Goal: Task Accomplishment & Management: Manage account settings

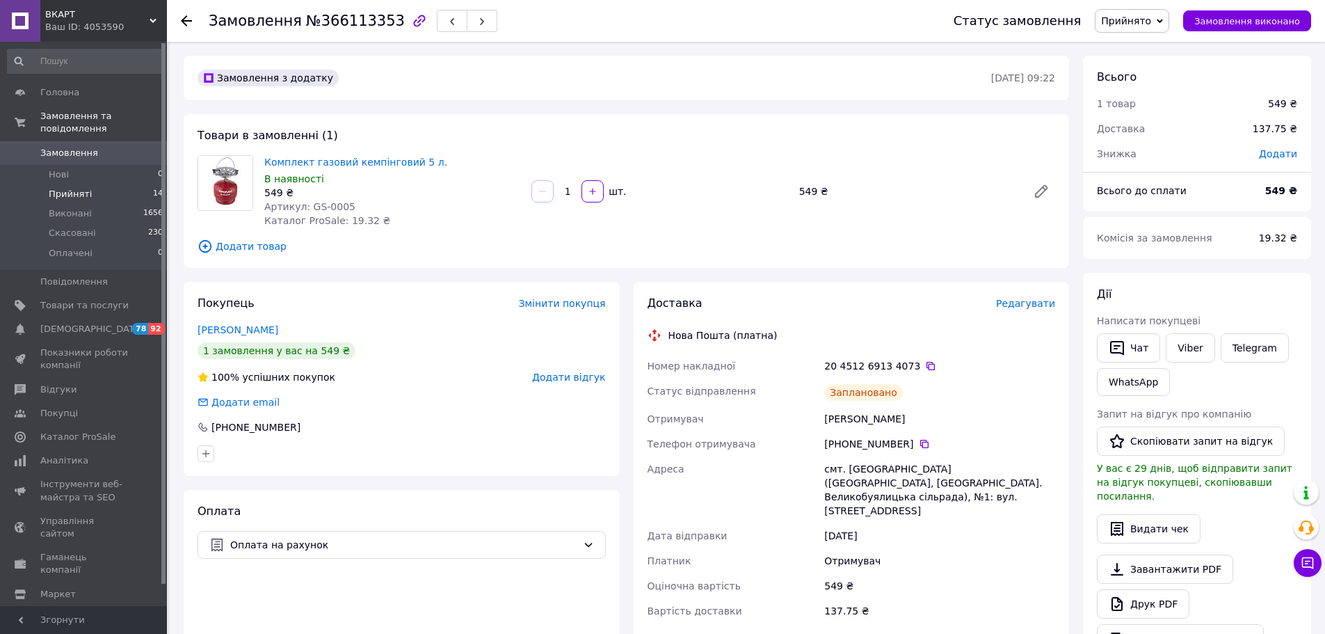
click at [72, 188] on span "Прийняті" at bounding box center [70, 194] width 43 height 13
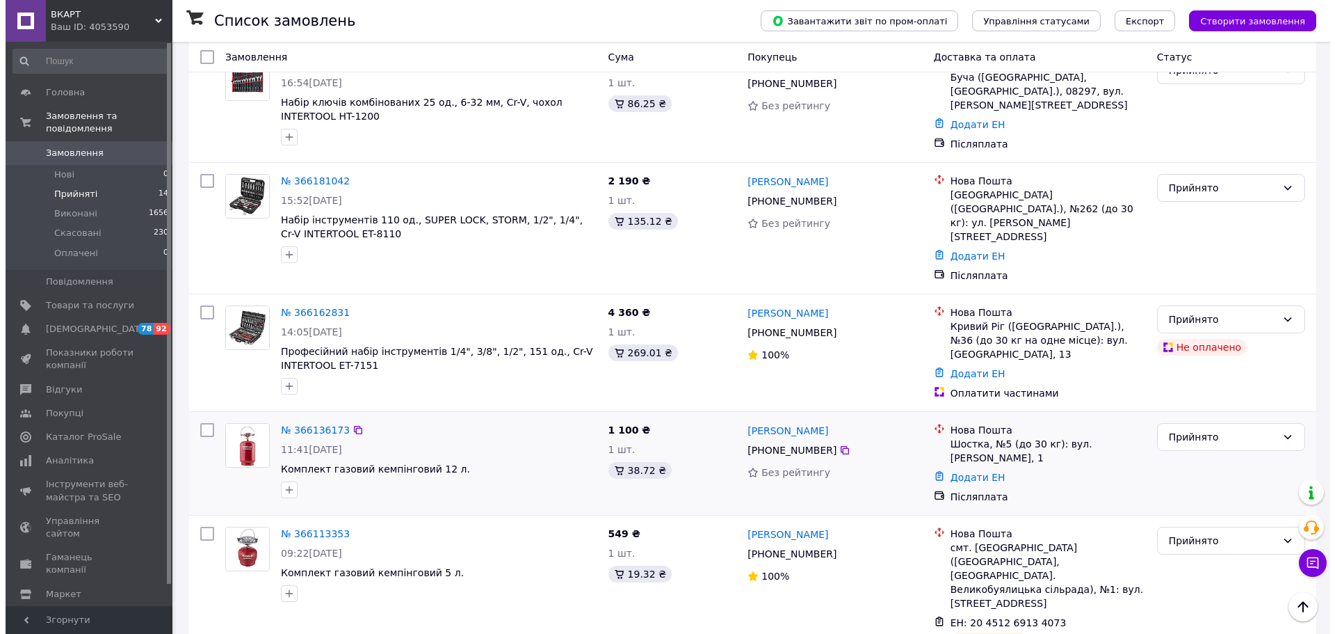
scroll to position [1208, 0]
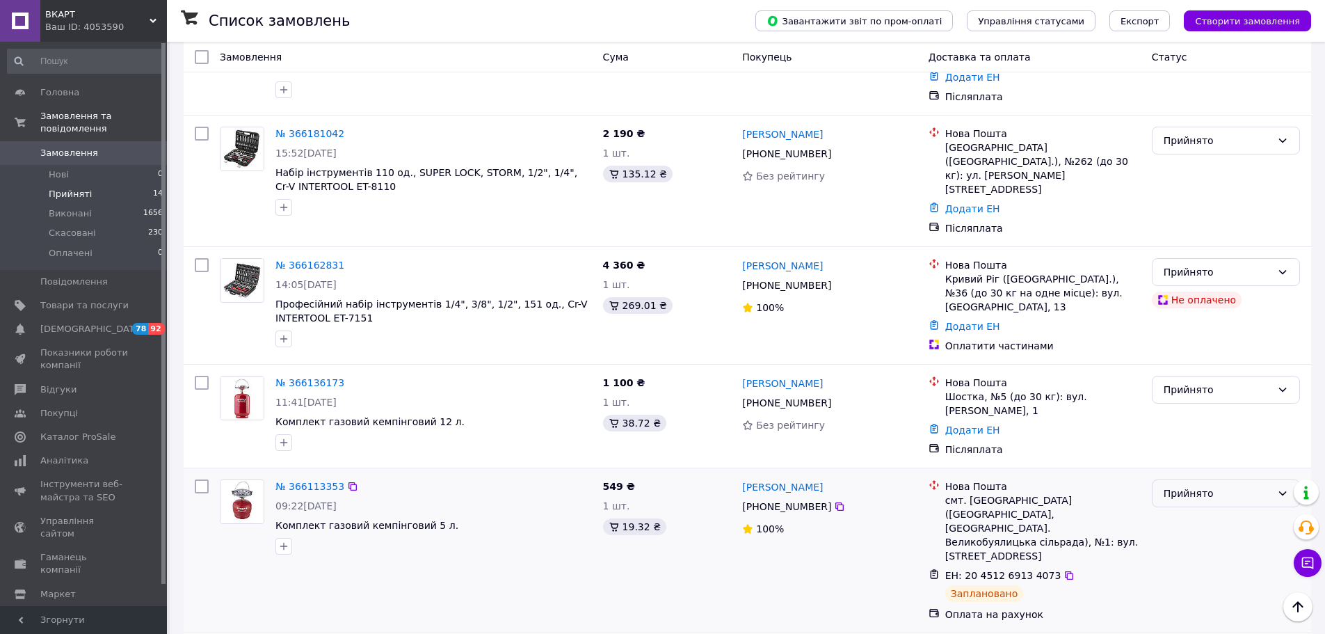
click at [1207, 485] on div "Прийнято" at bounding box center [1218, 492] width 108 height 15
click at [1193, 433] on li "Виконано" at bounding box center [1225, 434] width 147 height 25
click at [1180, 382] on div "Прийнято" at bounding box center [1218, 389] width 108 height 15
click at [1187, 362] on li "Скасовано" at bounding box center [1225, 356] width 147 height 25
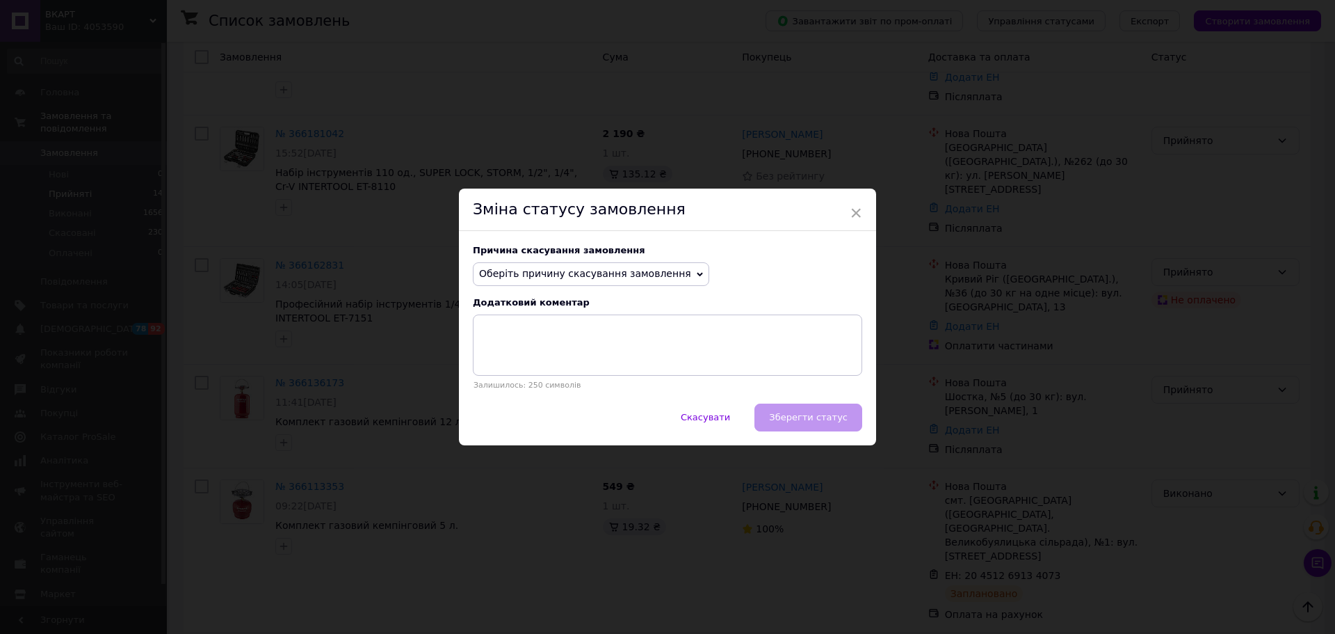
click at [574, 277] on span "Оберіть причину скасування замовлення" at bounding box center [585, 273] width 212 height 11
click at [565, 300] on li "Немає в наявності" at bounding box center [591, 300] width 235 height 19
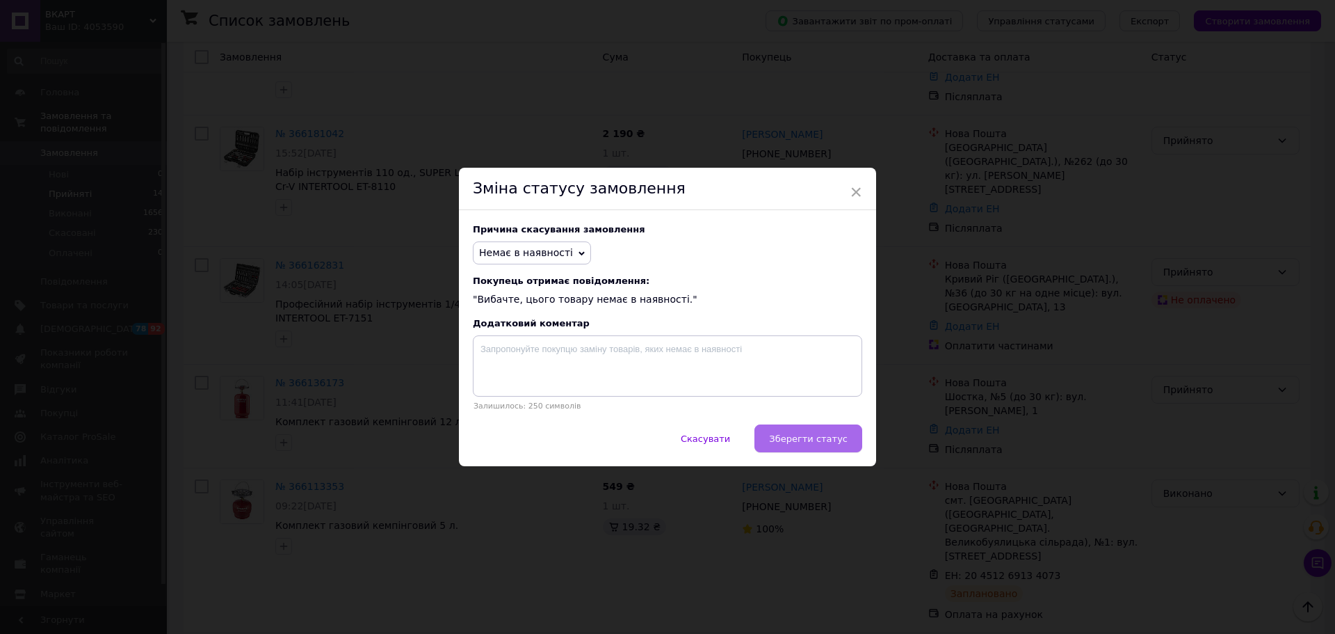
click at [808, 442] on span "Зберегти статус" at bounding box center [808, 438] width 79 height 10
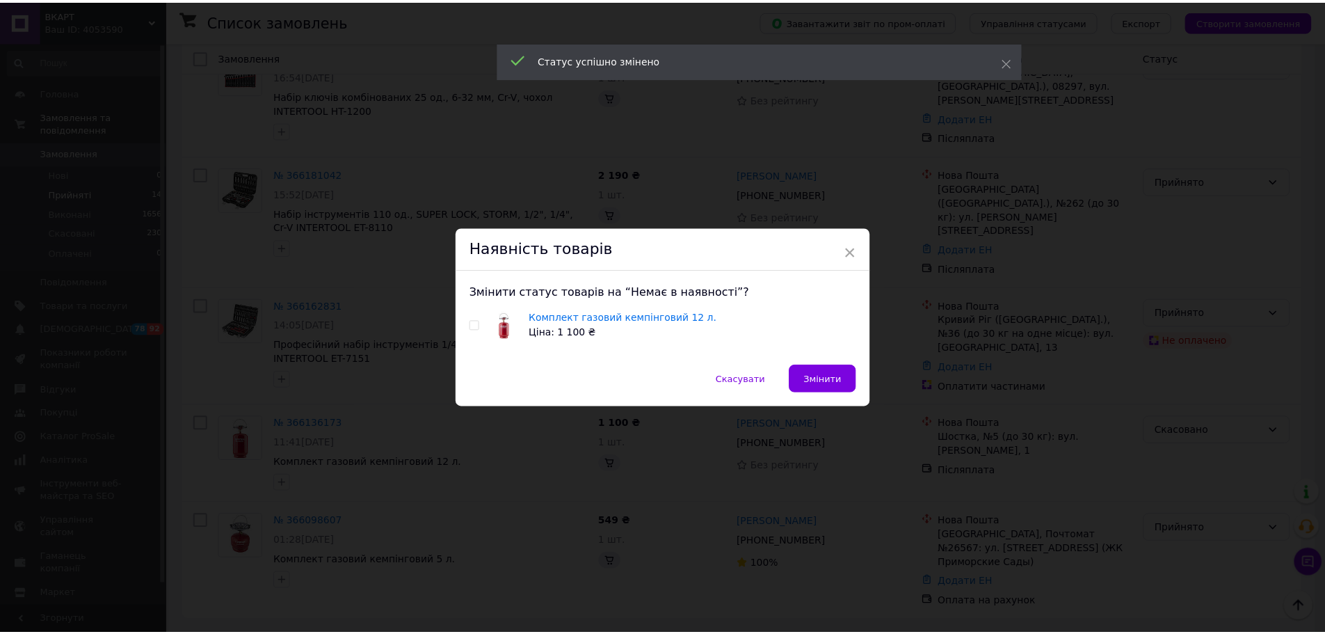
scroll to position [1066, 0]
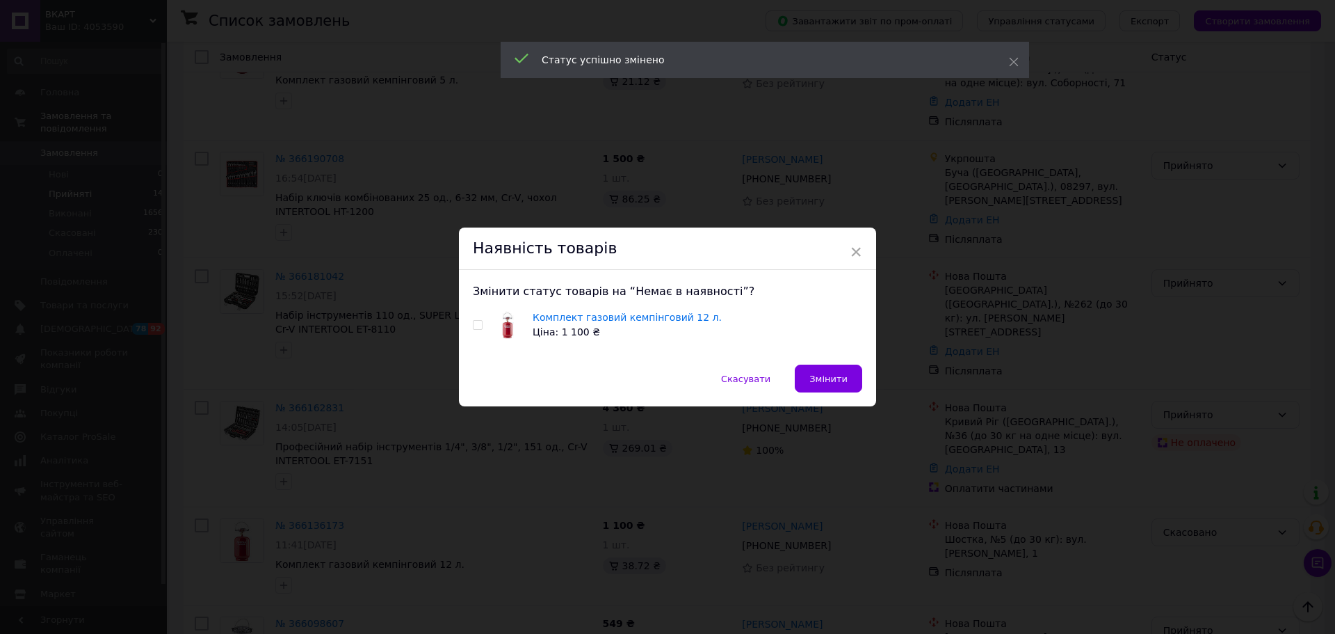
click at [474, 326] on input "checkbox" at bounding box center [477, 325] width 9 height 9
checkbox input "true"
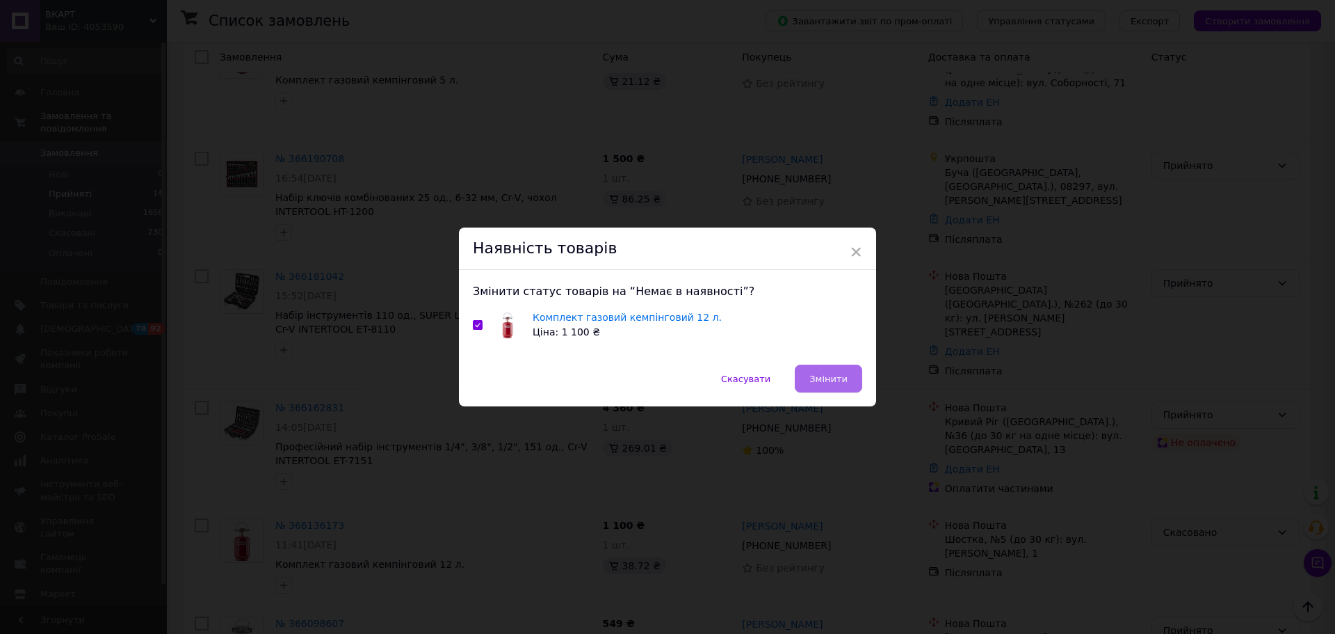
click at [834, 378] on span "Змінити" at bounding box center [829, 378] width 38 height 10
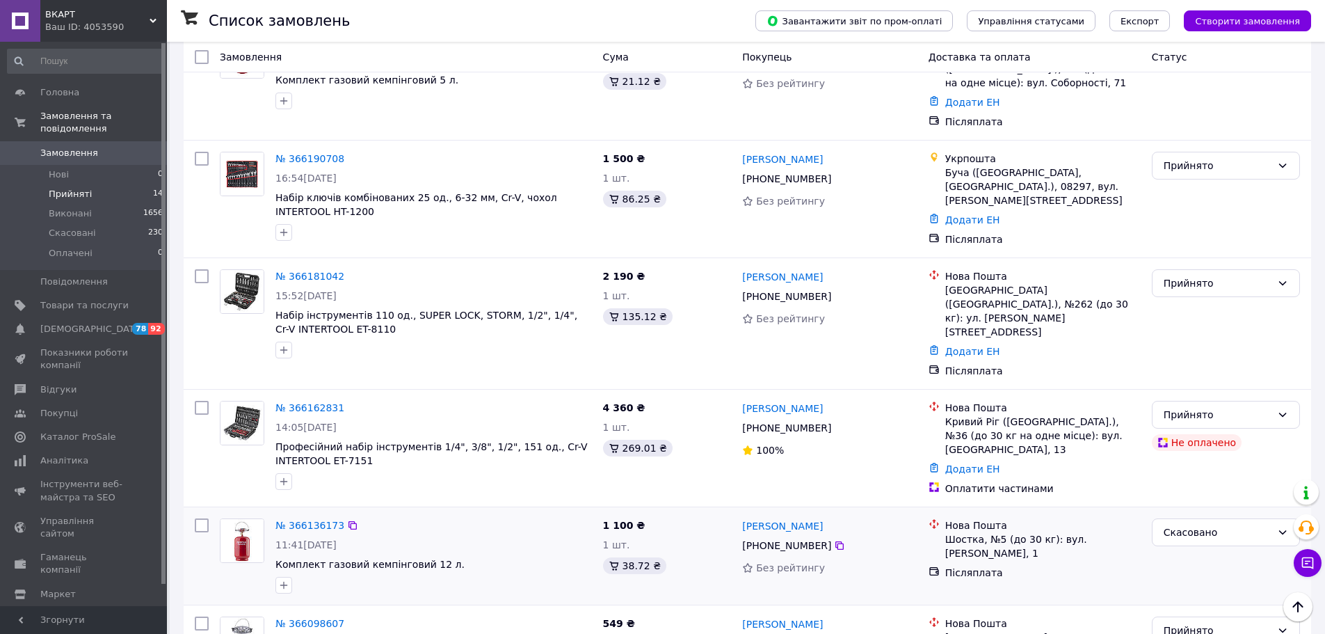
click at [249, 519] on img at bounding box center [241, 540] width 43 height 43
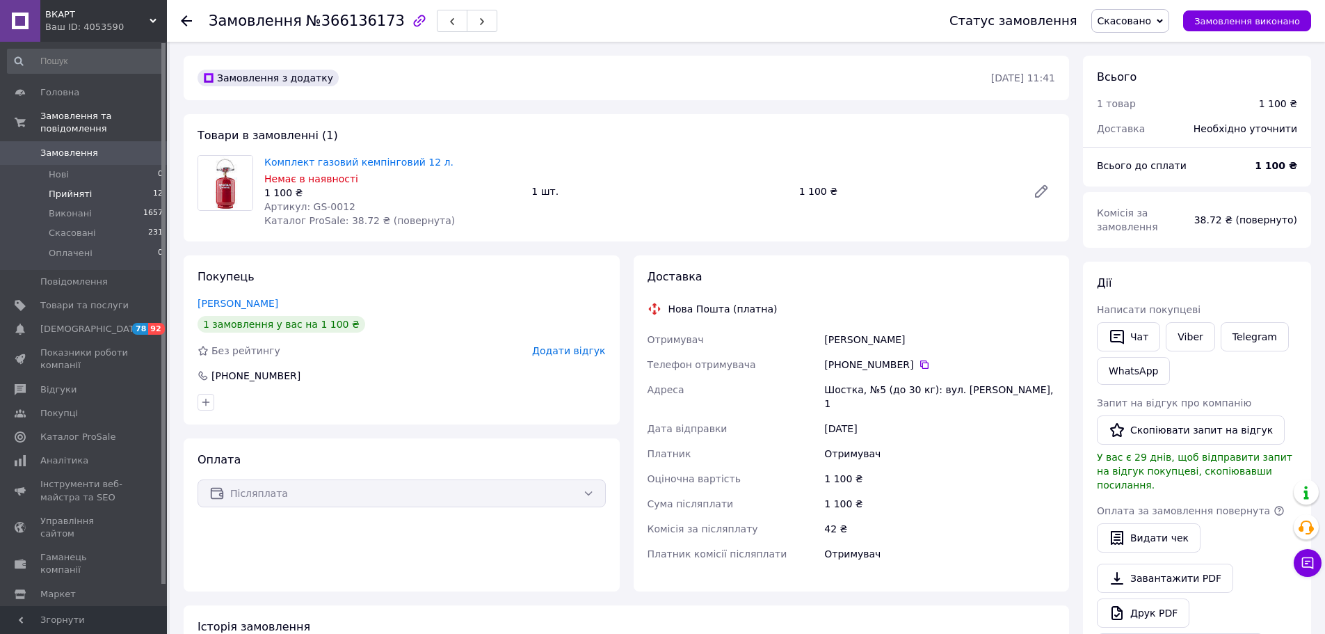
click at [74, 188] on span "Прийняті" at bounding box center [70, 194] width 43 height 13
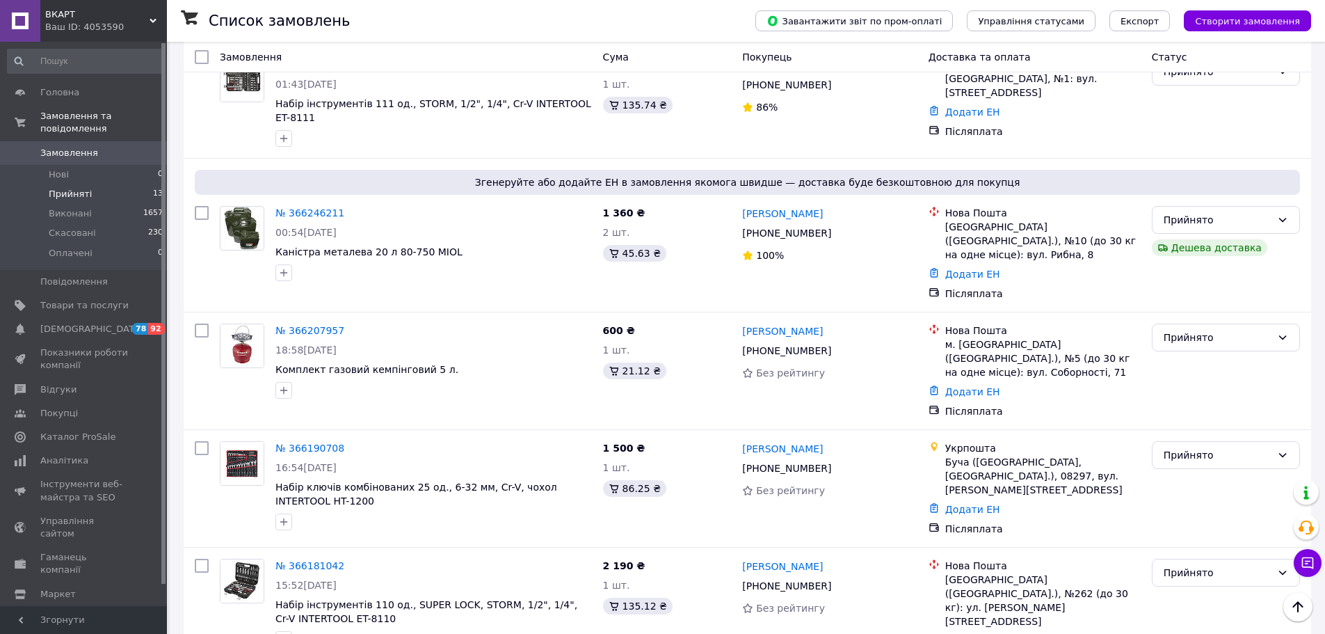
scroll to position [967, 0]
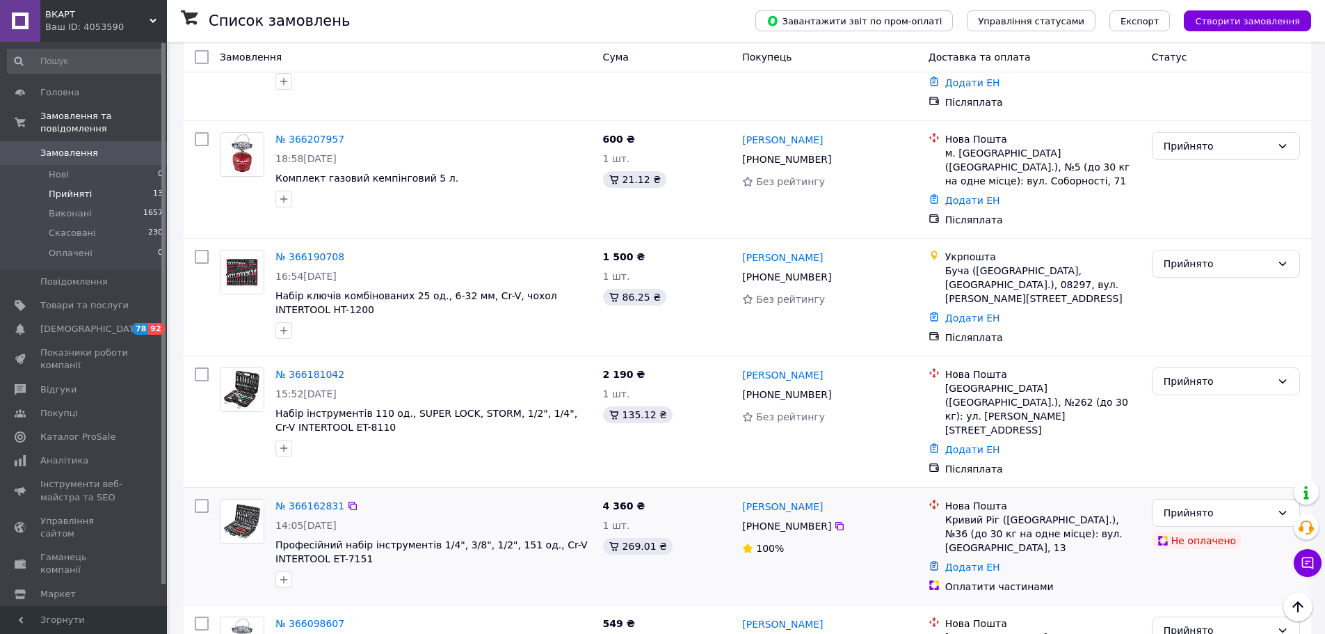
click at [243, 499] on img at bounding box center [241, 520] width 43 height 43
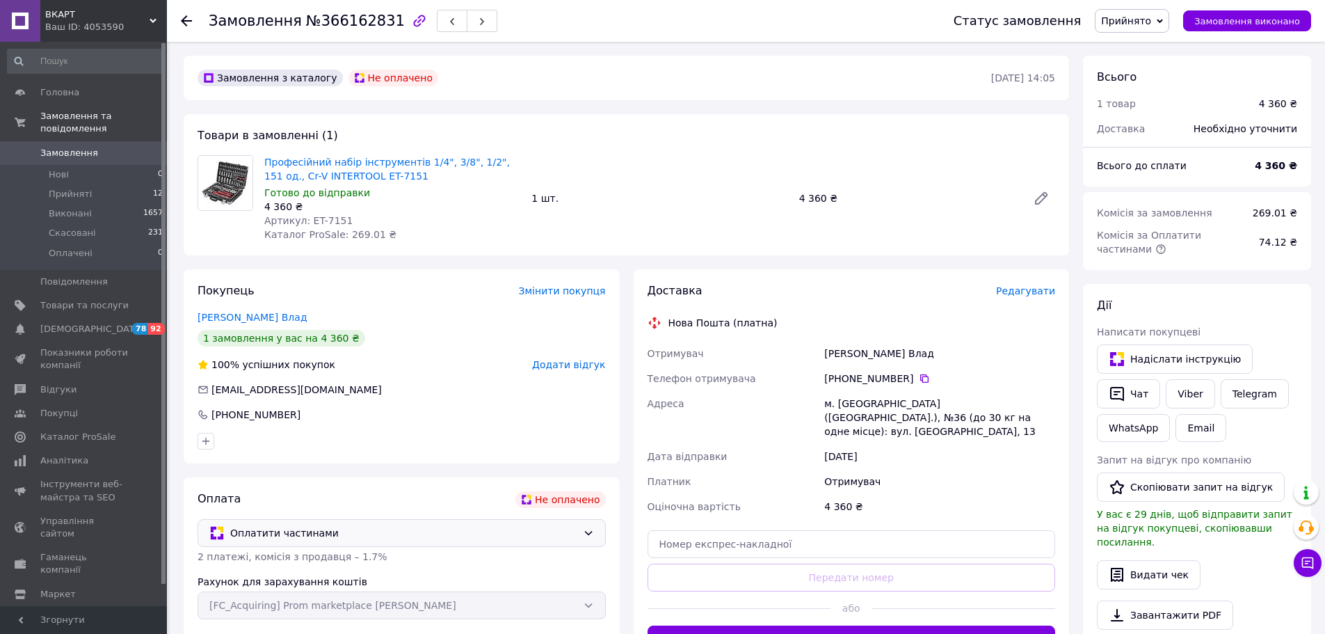
click at [587, 531] on icon at bounding box center [588, 532] width 11 height 11
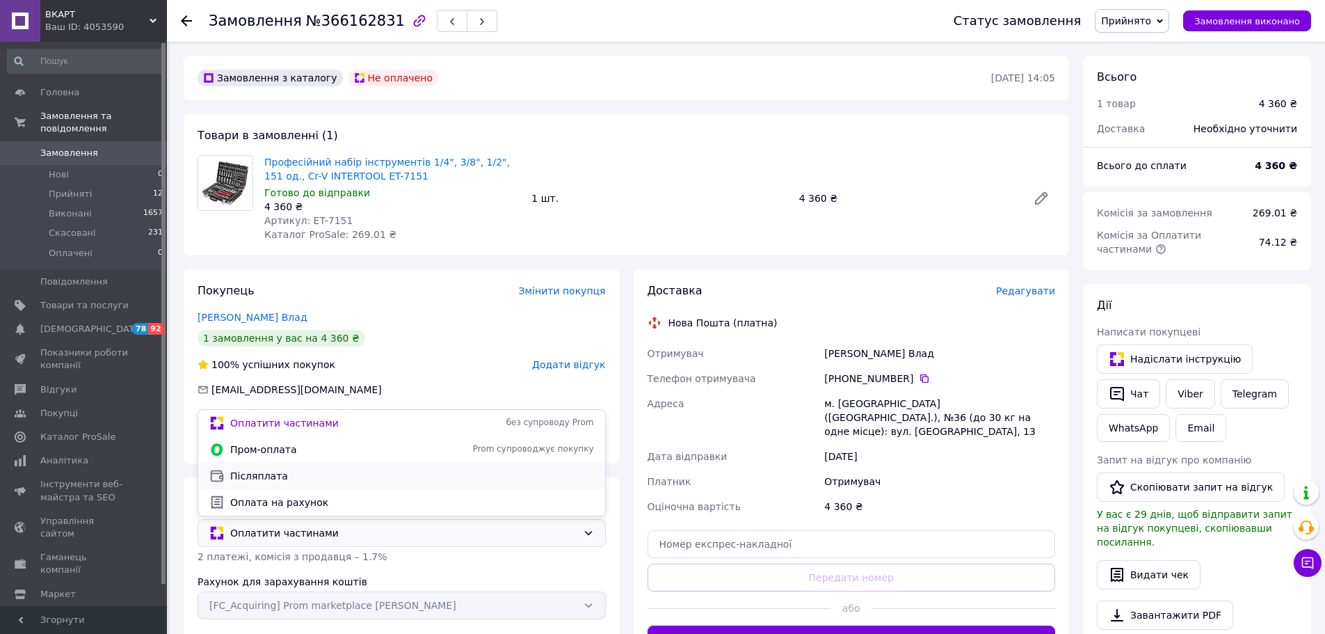
click at [392, 476] on span "Післяплата" at bounding box center [412, 476] width 364 height 14
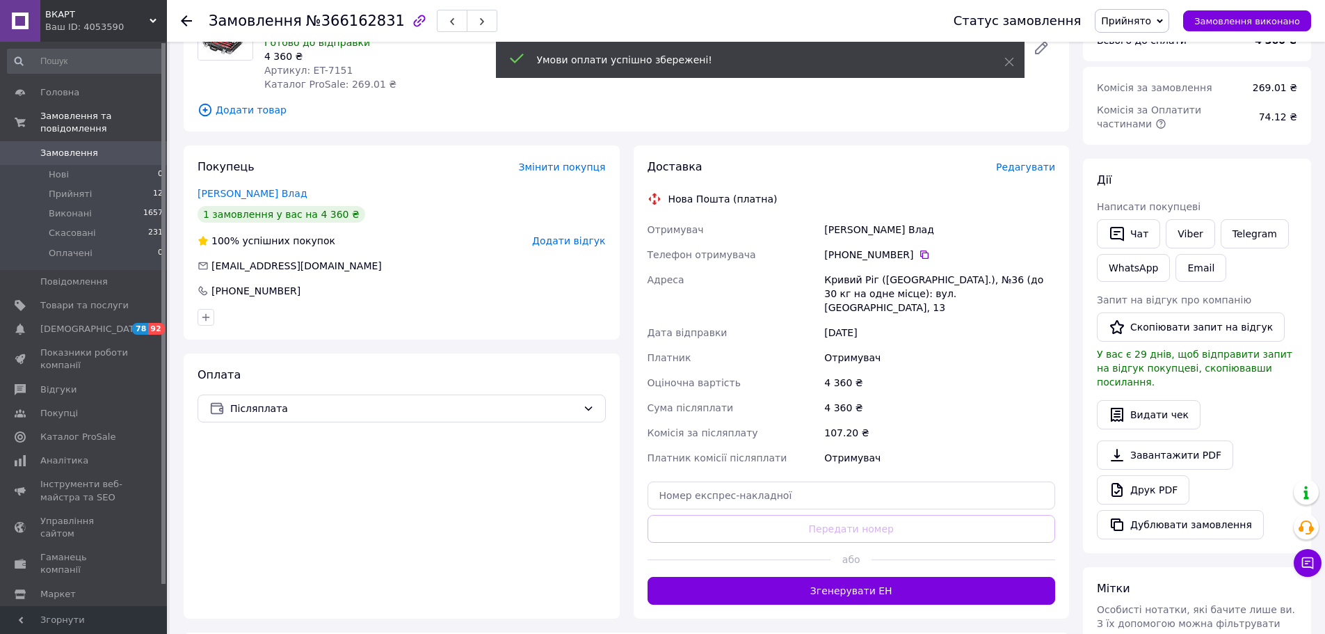
scroll to position [209, 0]
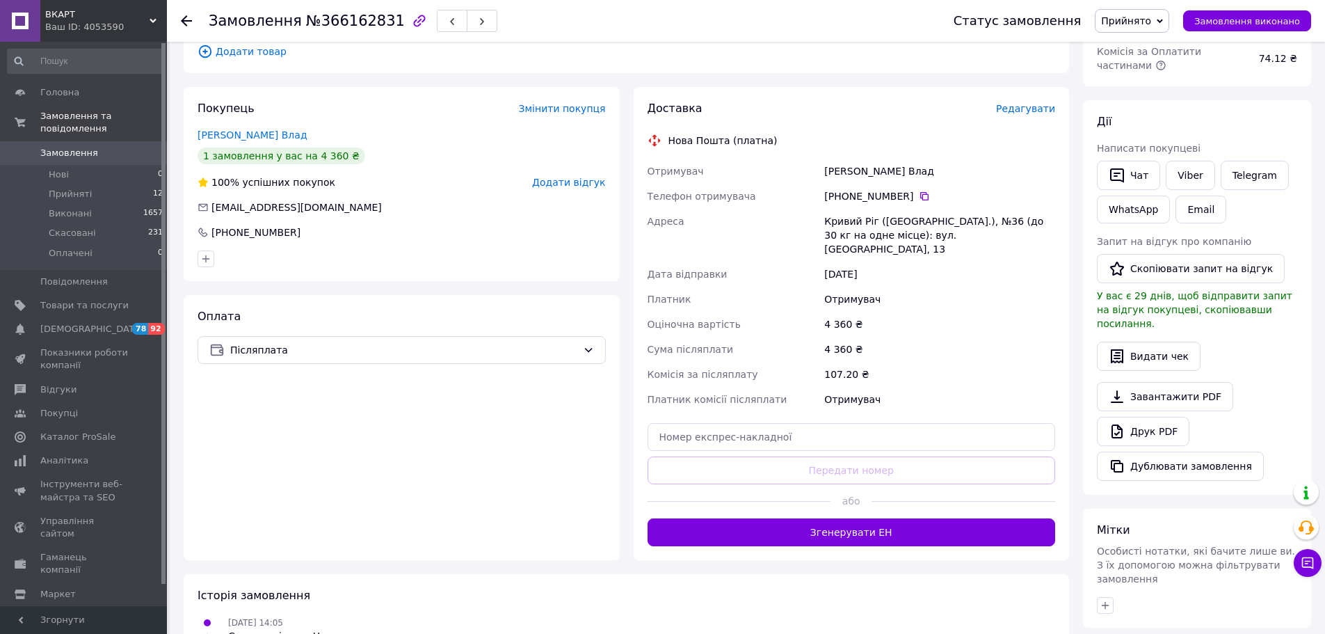
click at [855, 521] on button "Згенерувати ЕН" at bounding box center [852, 532] width 408 height 28
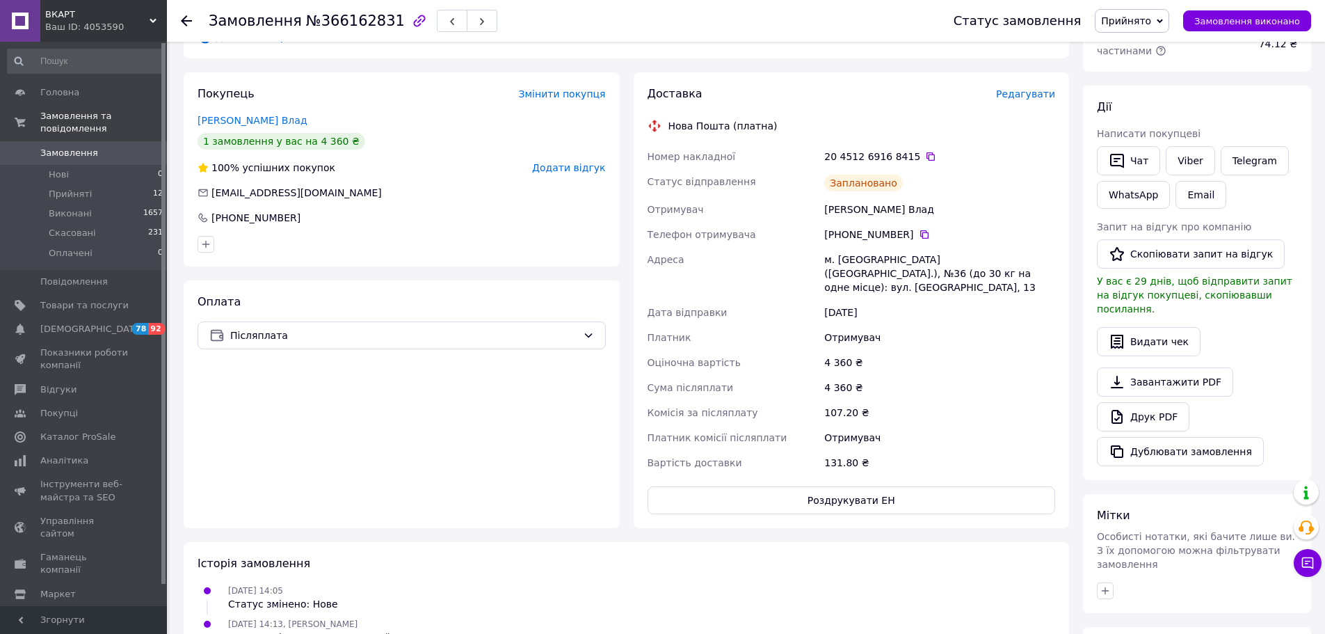
scroll to position [139, 0]
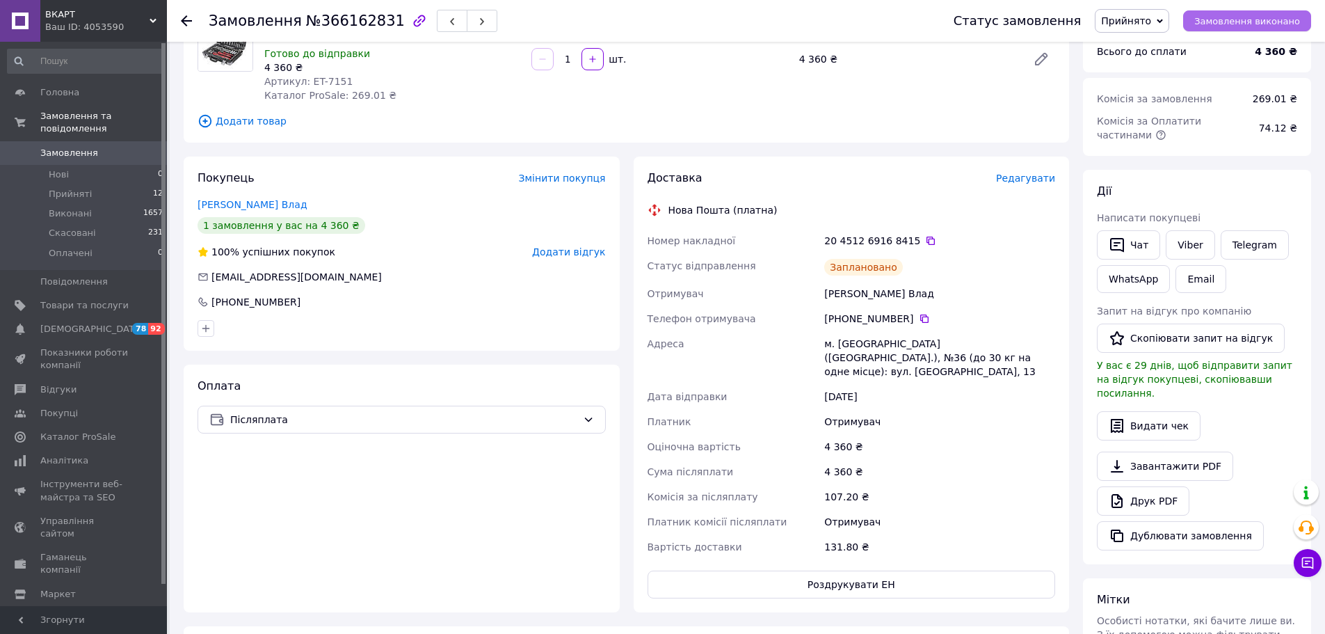
click at [1248, 23] on span "Замовлення виконано" at bounding box center [1247, 21] width 106 height 10
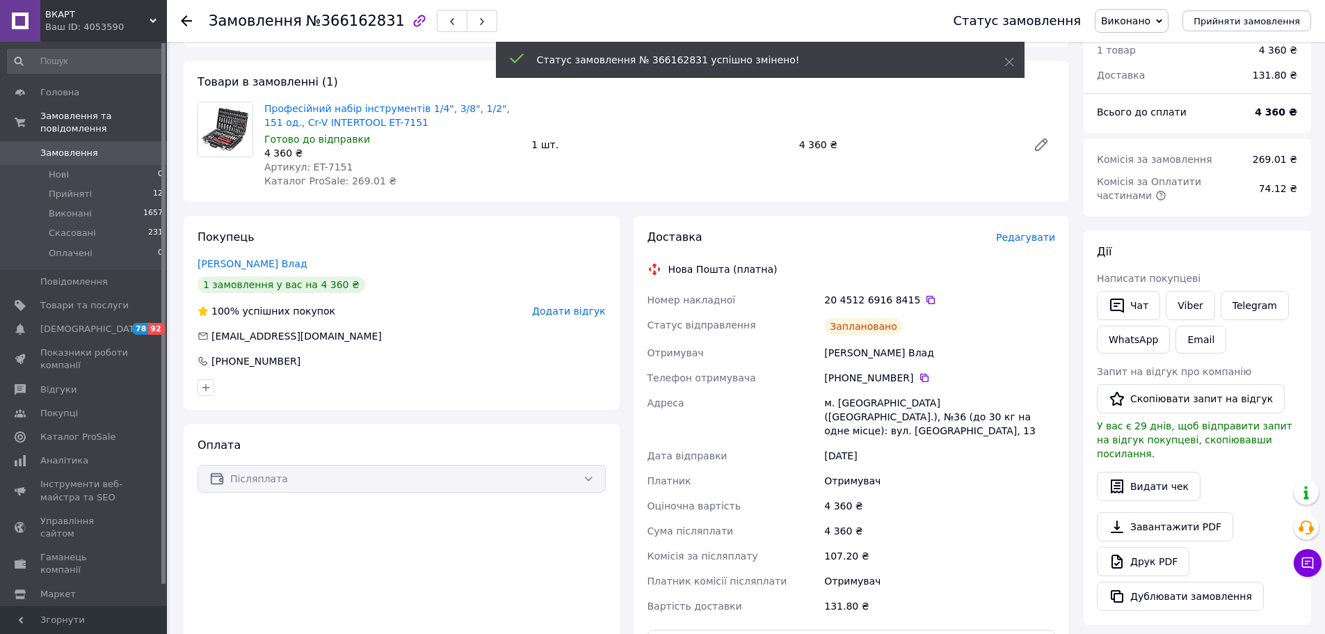
scroll to position [0, 0]
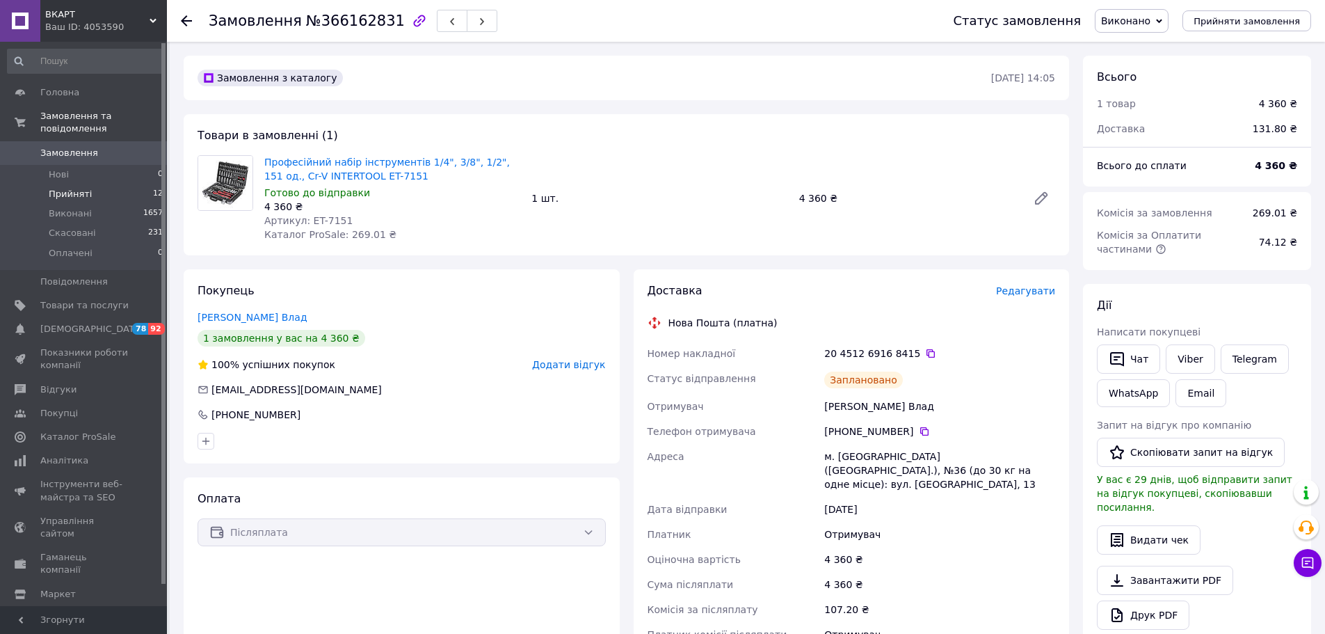
click at [84, 188] on span "Прийняті" at bounding box center [70, 194] width 43 height 13
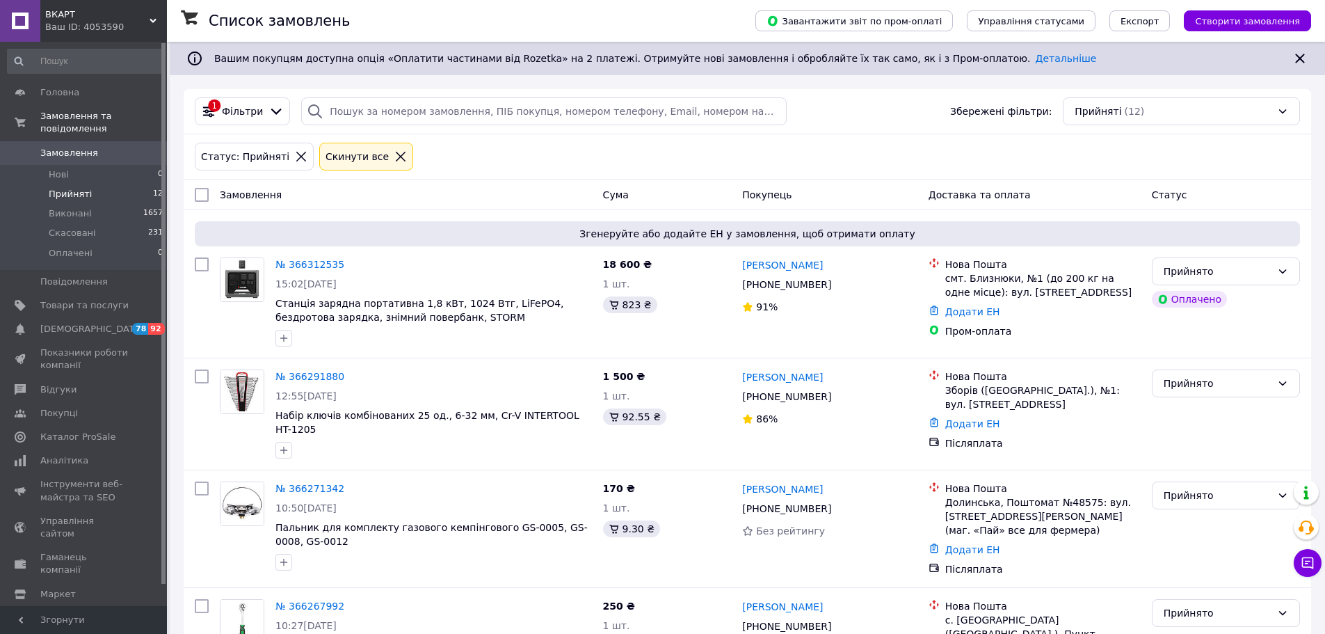
click at [76, 188] on span "Прийняті" at bounding box center [70, 194] width 43 height 13
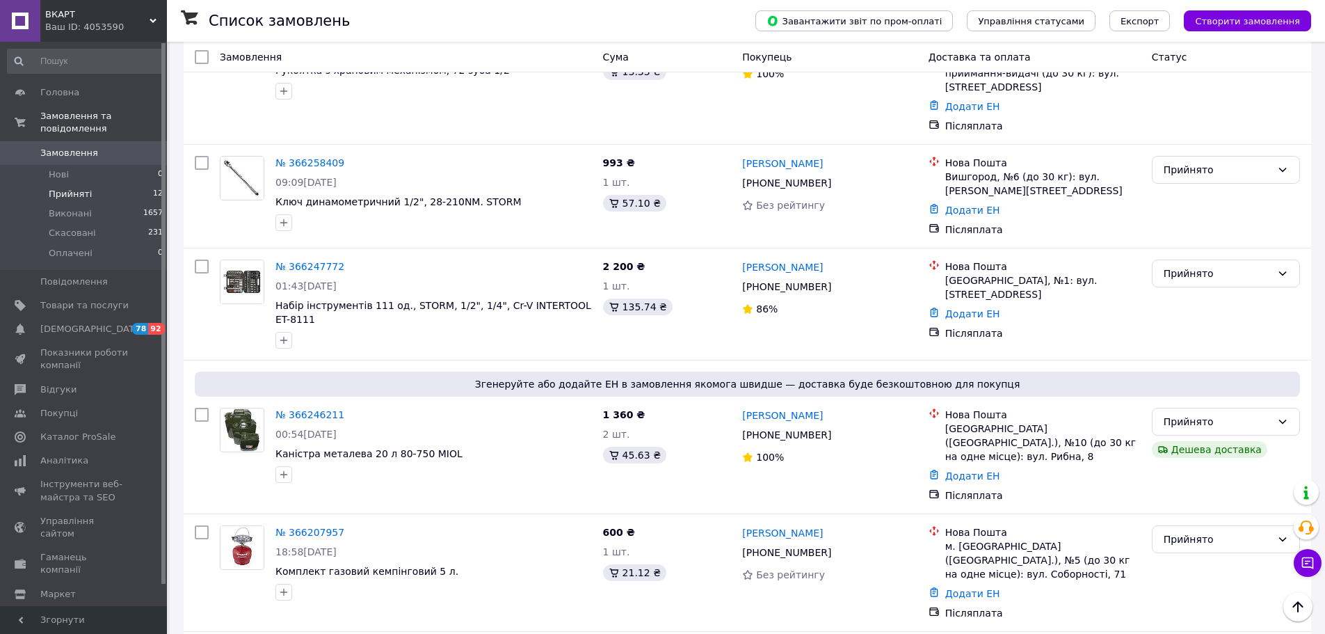
scroll to position [850, 0]
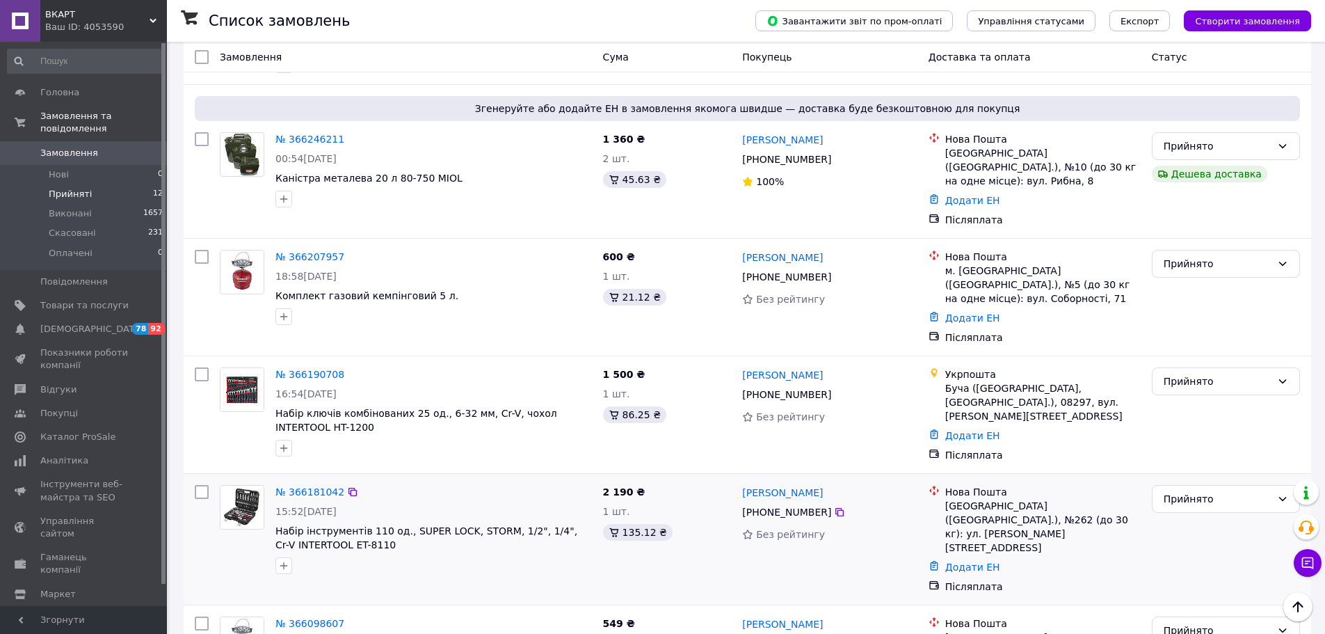
click at [248, 485] on img at bounding box center [241, 506] width 43 height 43
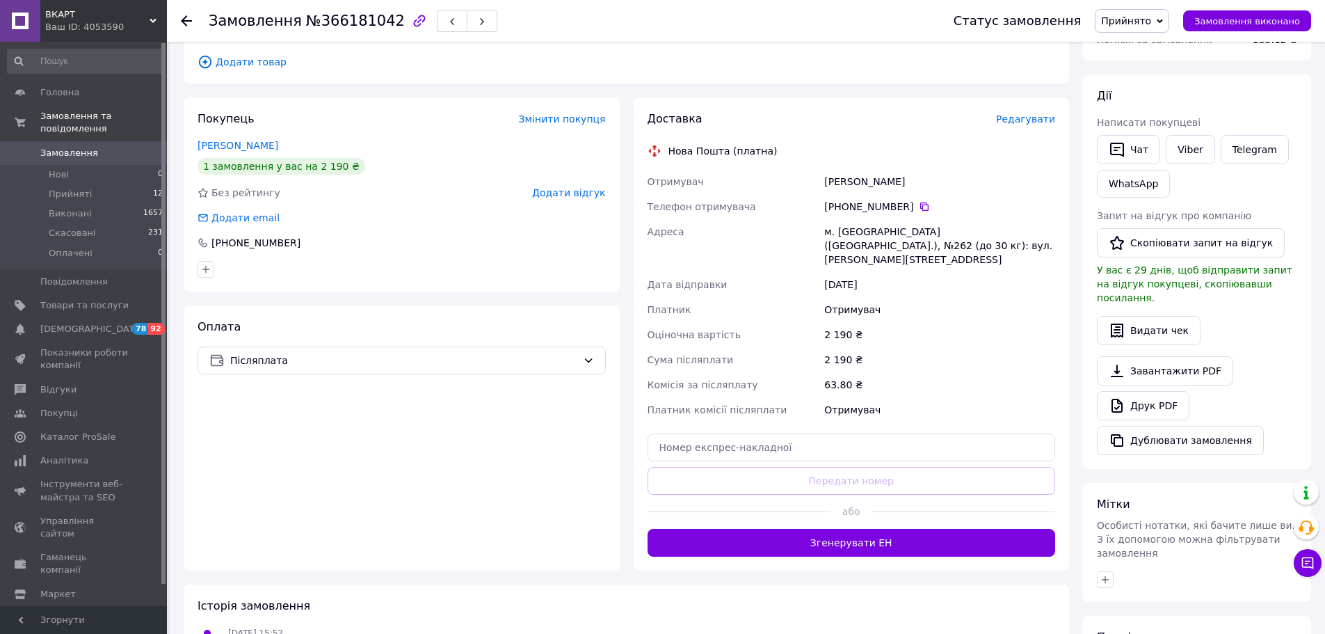
scroll to position [209, 0]
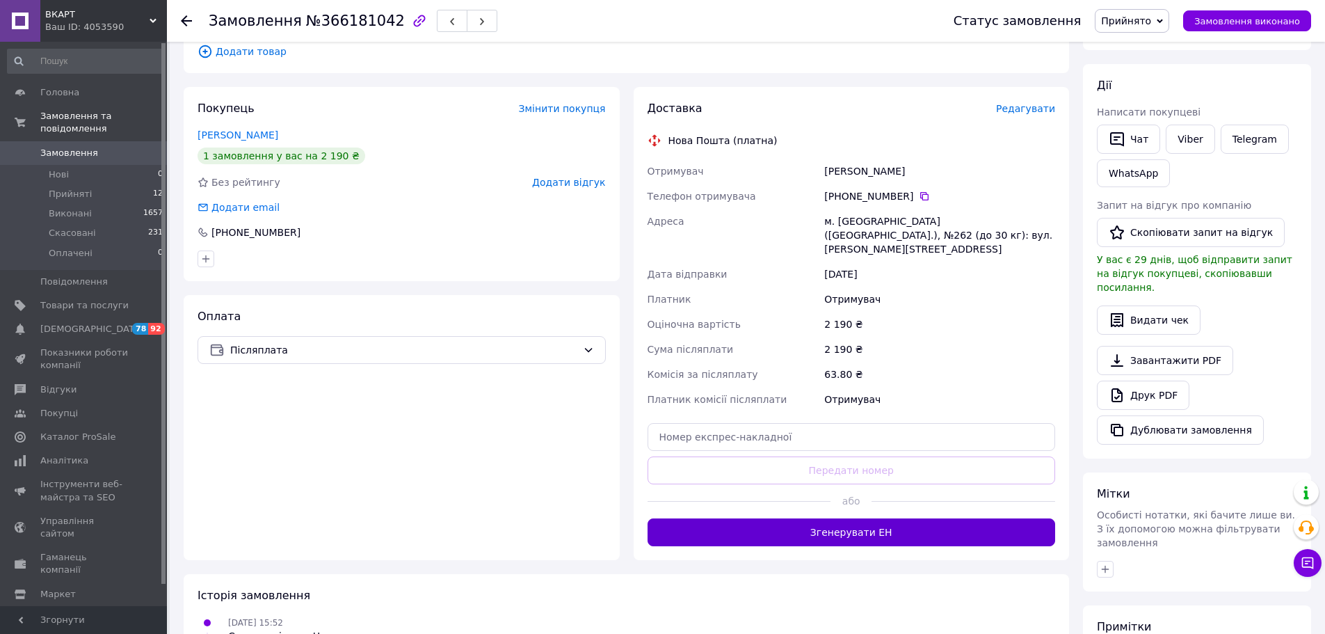
click at [846, 518] on button "Згенерувати ЕН" at bounding box center [852, 532] width 408 height 28
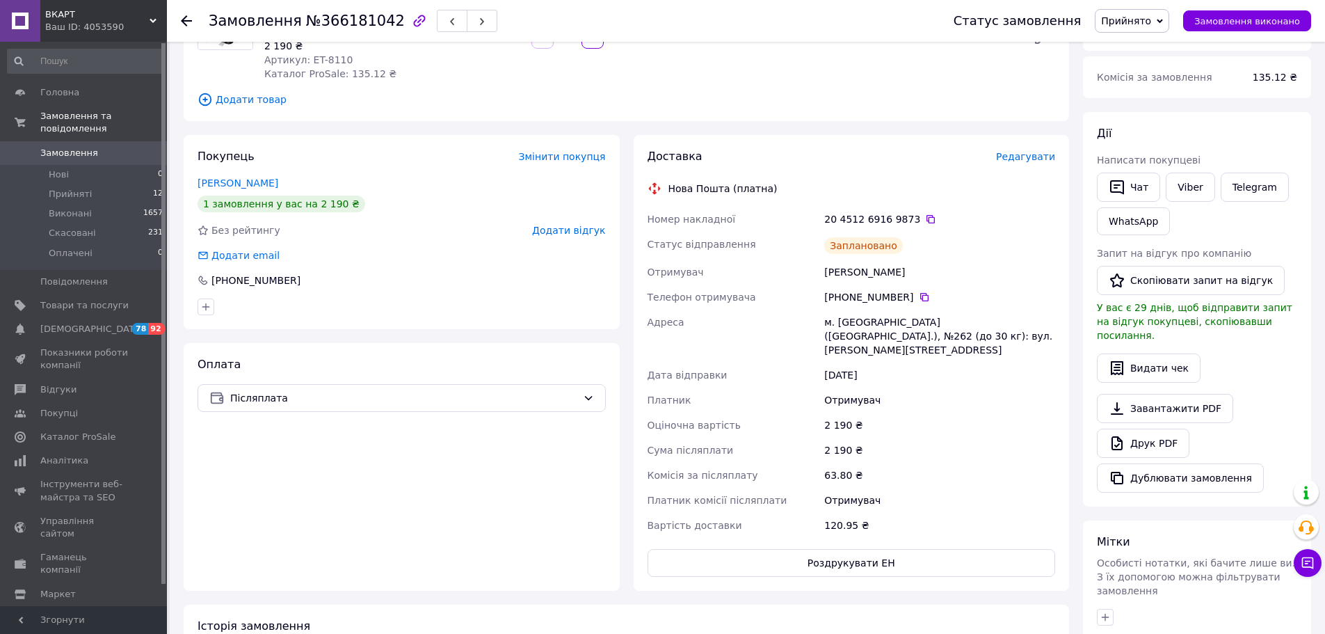
scroll to position [0, 0]
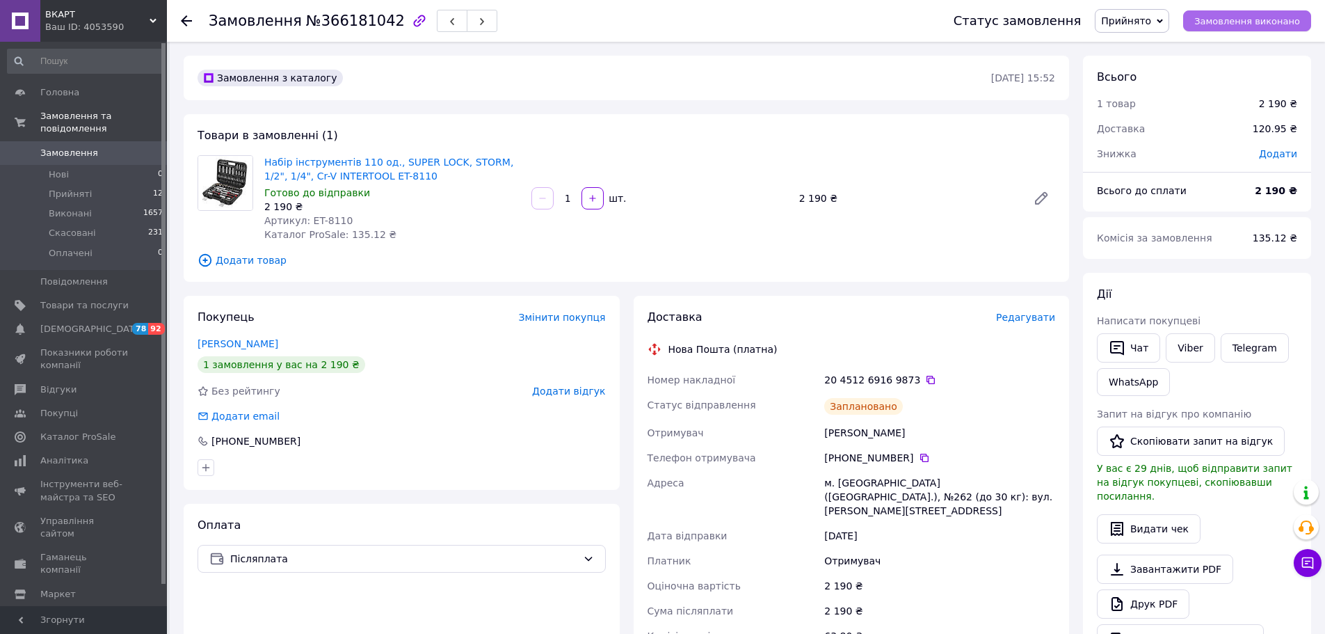
click at [1292, 22] on span "Замовлення виконано" at bounding box center [1247, 21] width 106 height 10
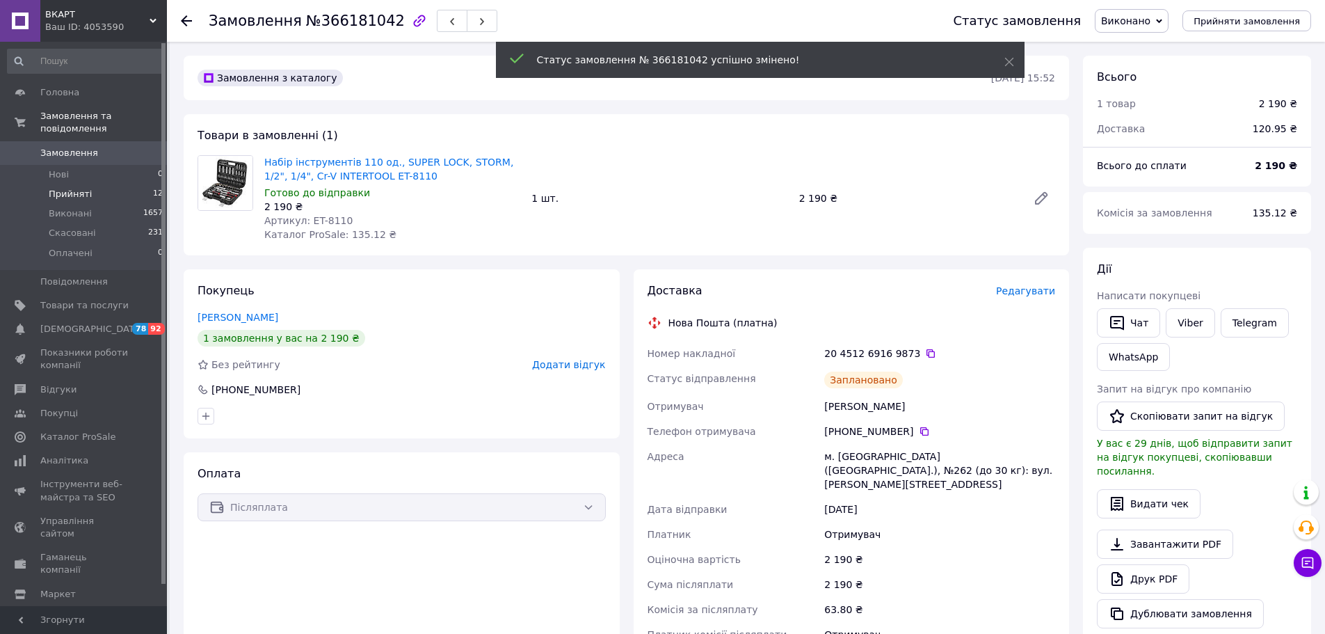
click at [91, 184] on li "Прийняті 12" at bounding box center [85, 193] width 171 height 19
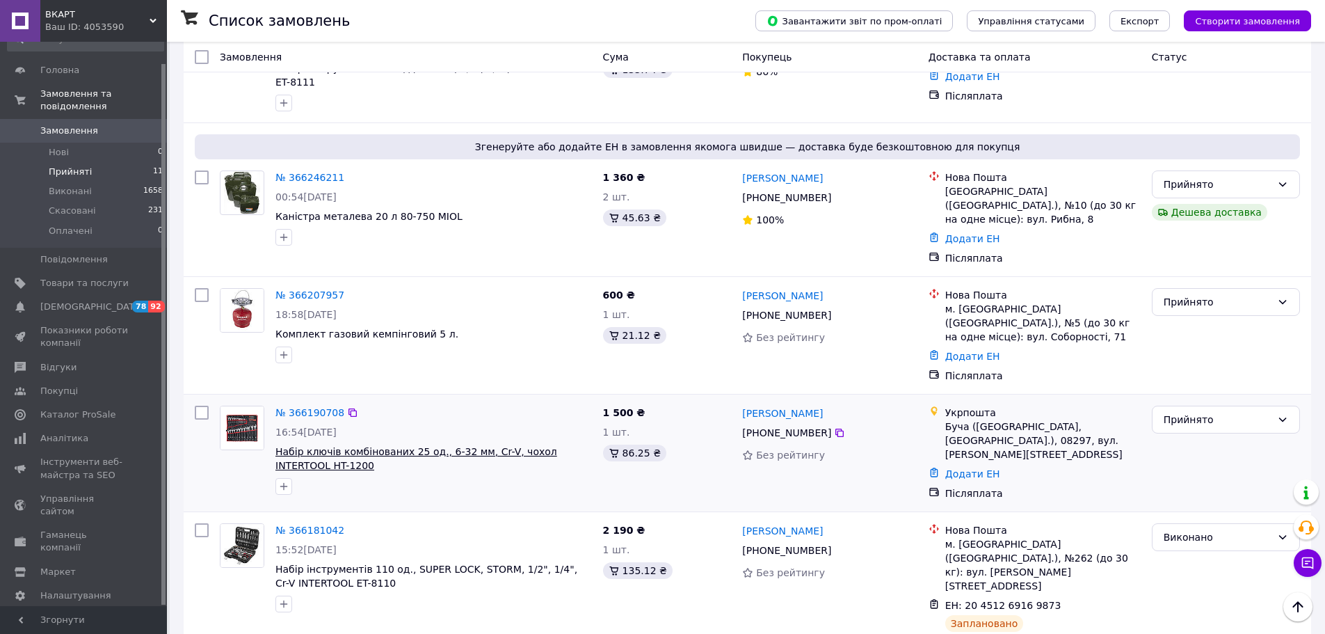
scroll to position [835, 0]
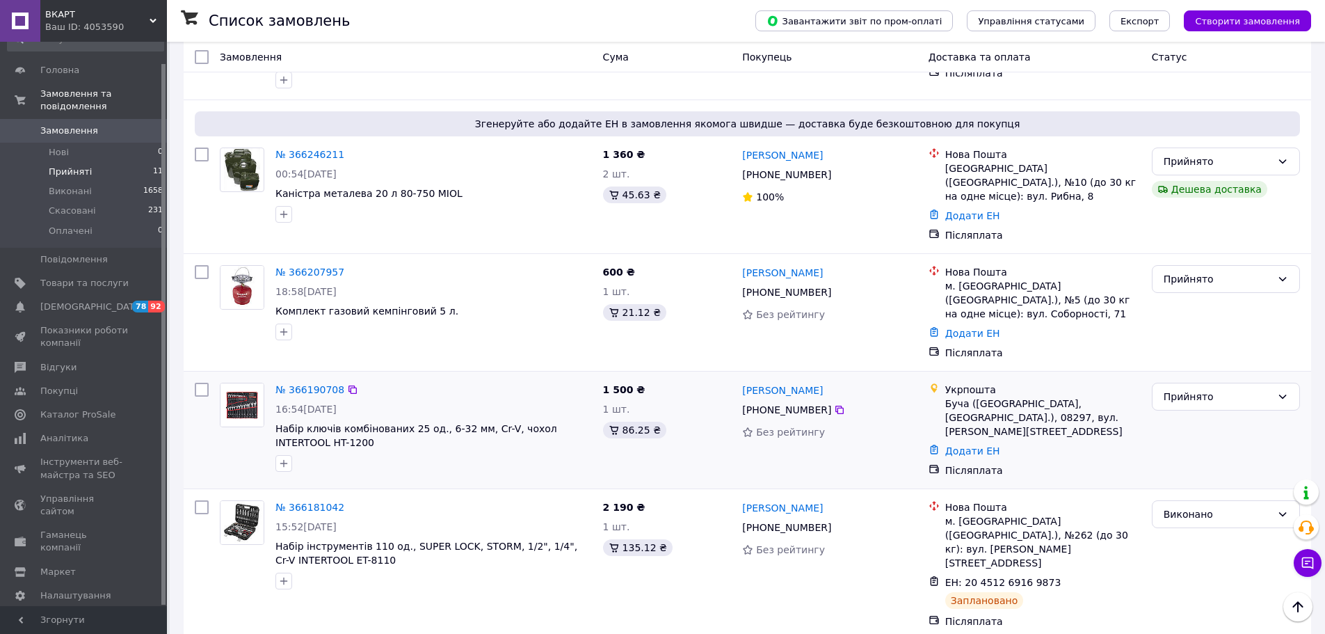
click at [239, 383] on img at bounding box center [241, 404] width 43 height 43
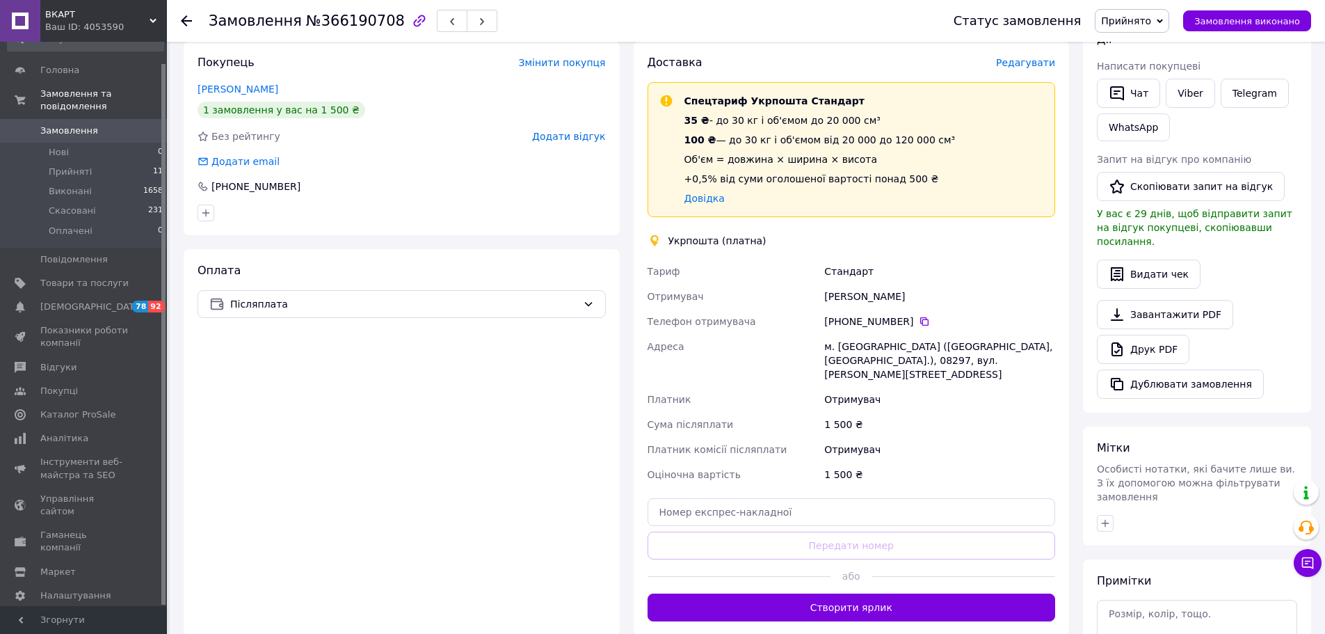
scroll to position [278, 0]
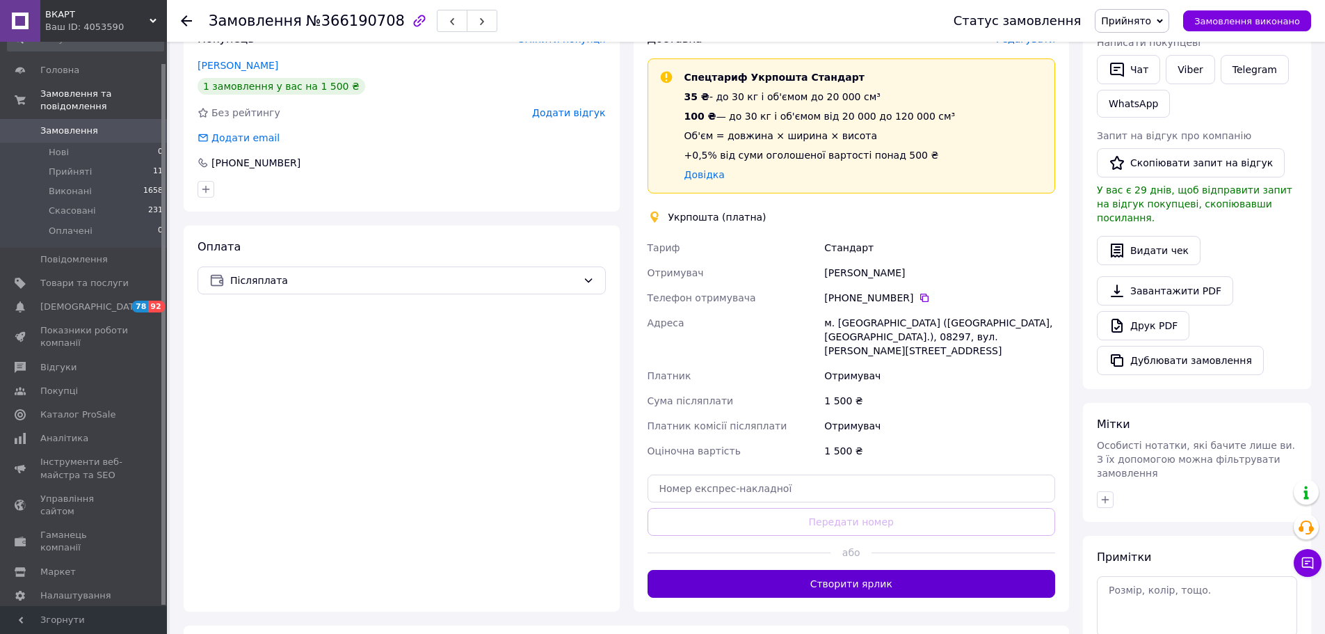
click at [846, 570] on button "Створити ярлик" at bounding box center [852, 584] width 408 height 28
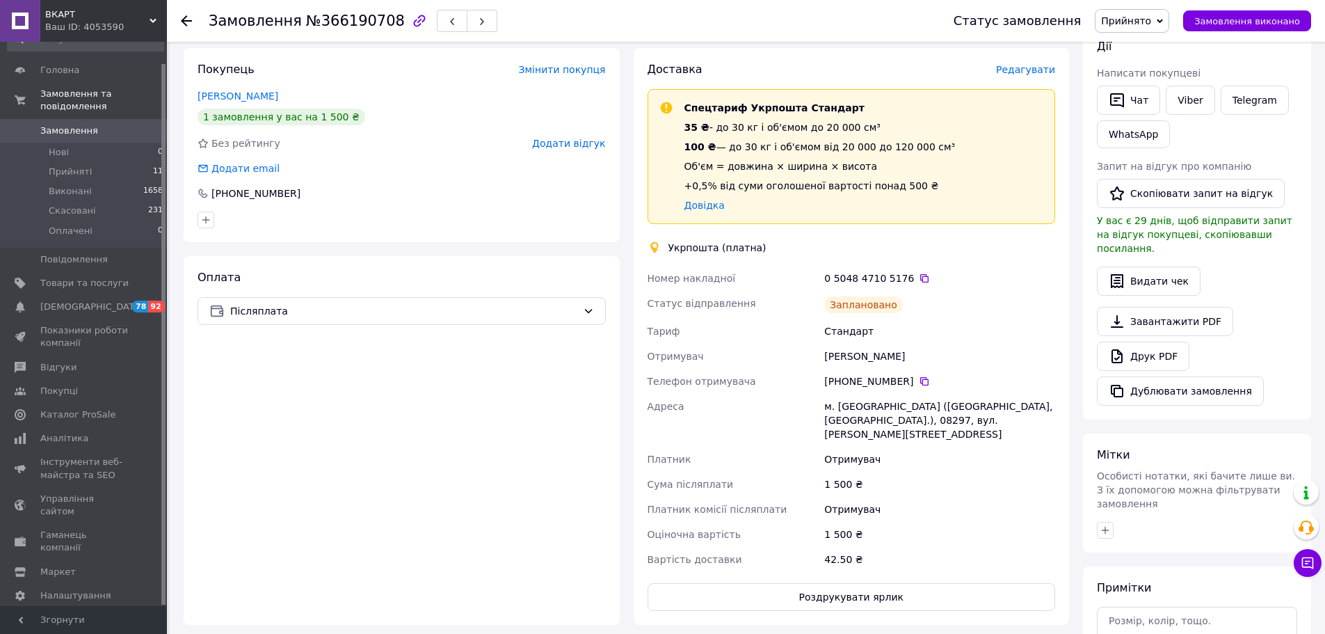
scroll to position [369, 0]
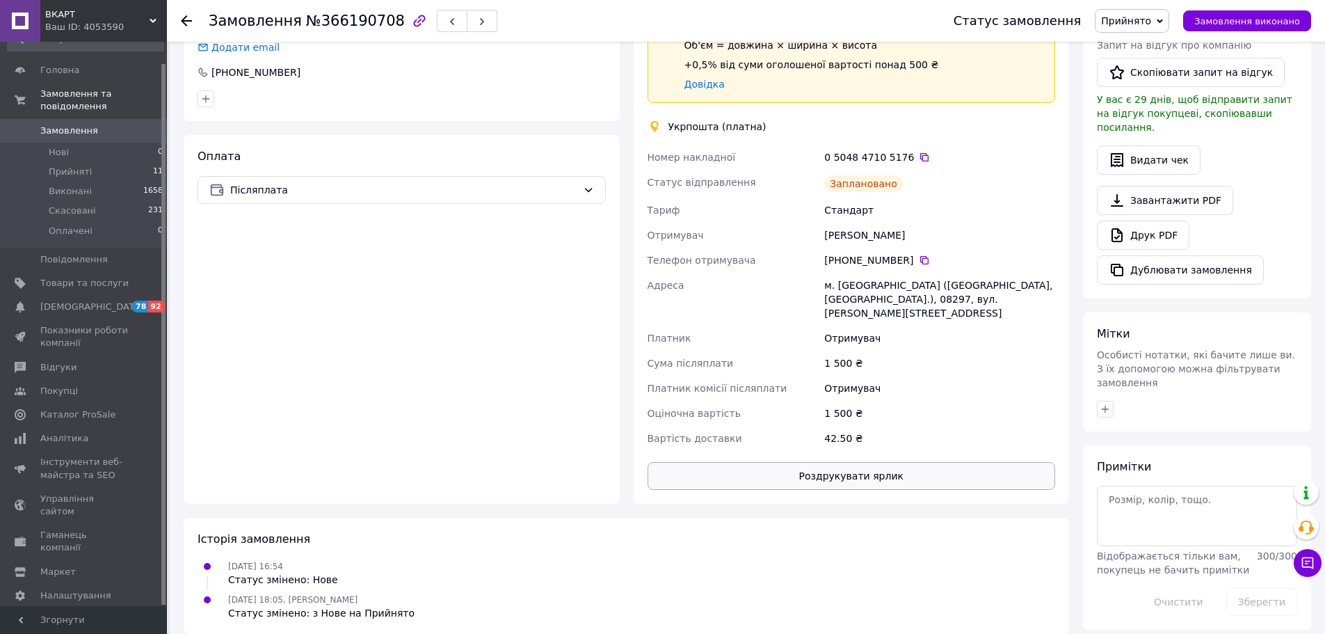
click at [843, 462] on button "Роздрукувати ярлик" at bounding box center [852, 476] width 408 height 28
click at [1271, 22] on span "Замовлення виконано" at bounding box center [1247, 21] width 106 height 10
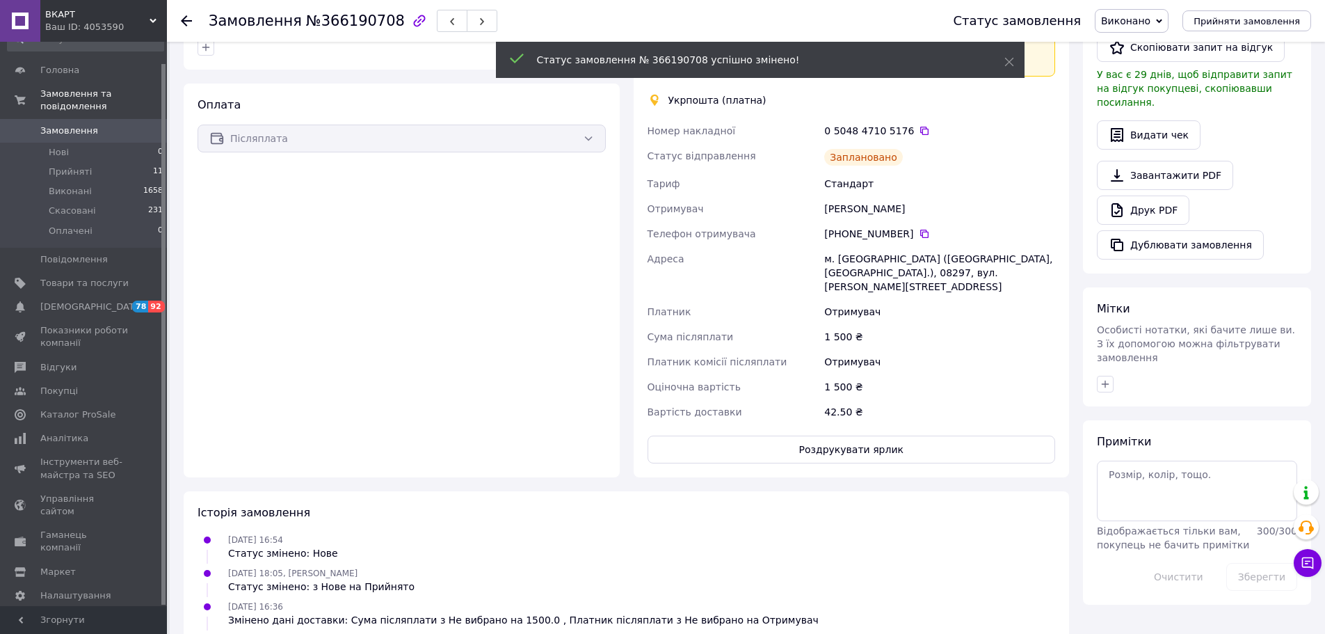
scroll to position [342, 0]
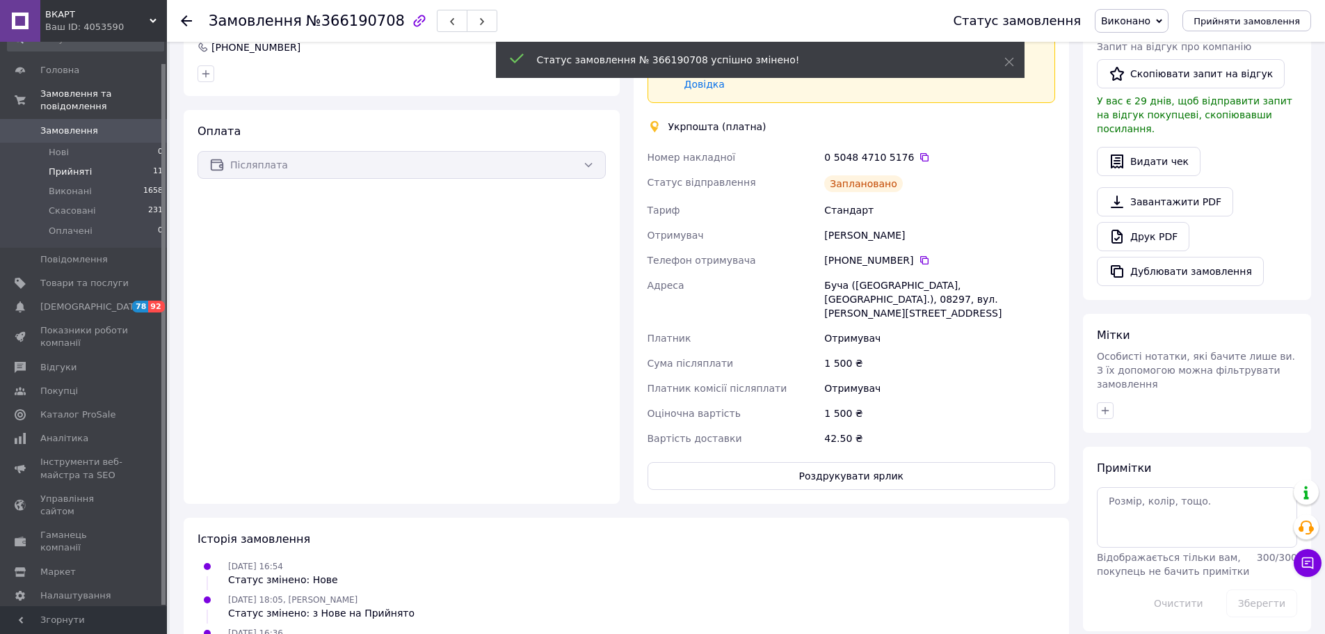
click at [75, 166] on span "Прийняті" at bounding box center [70, 172] width 43 height 13
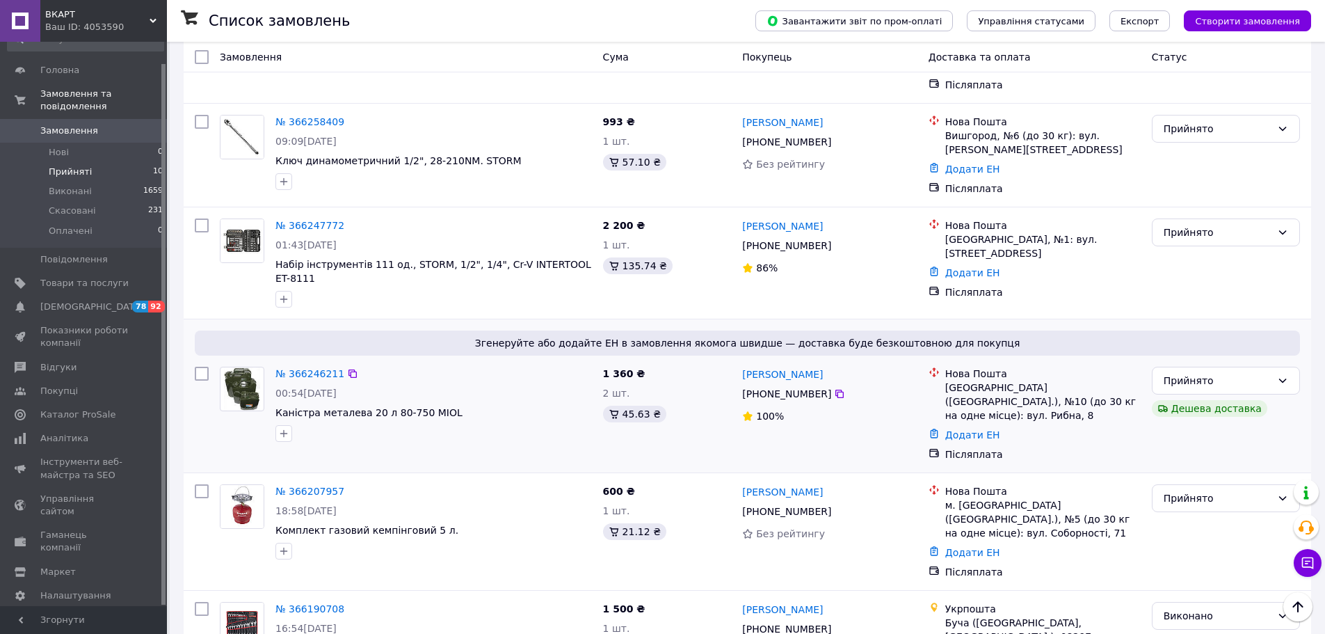
scroll to position [749, 0]
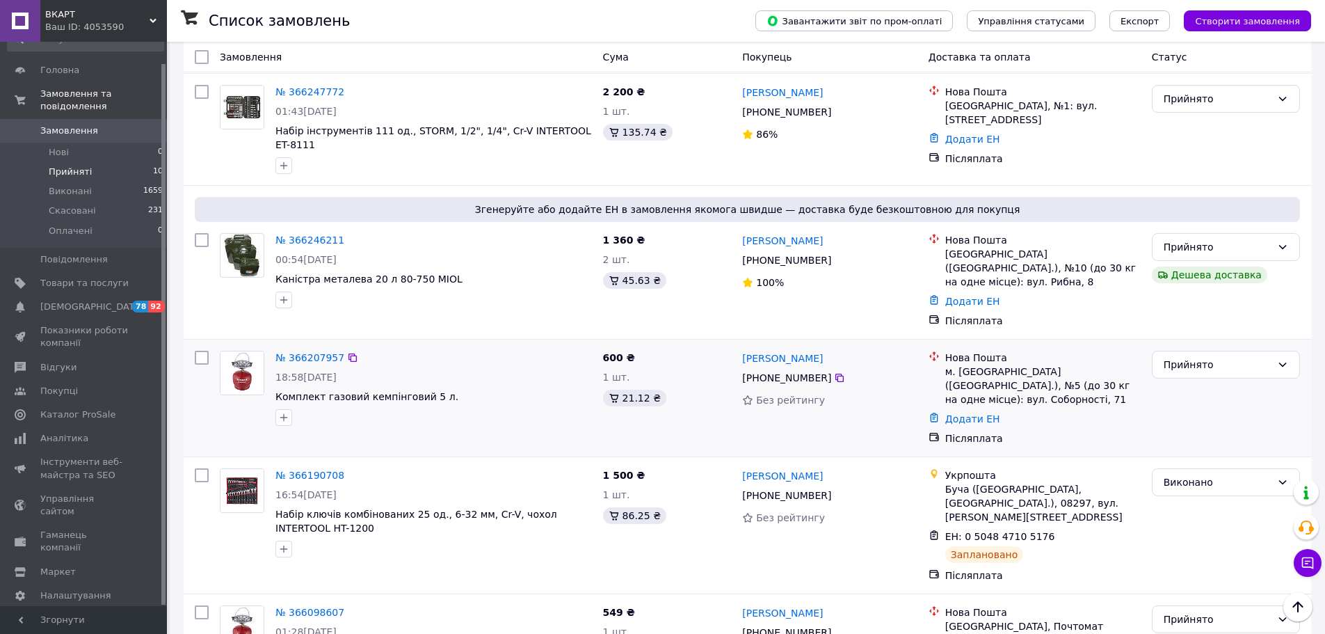
click at [246, 351] on img at bounding box center [241, 372] width 43 height 43
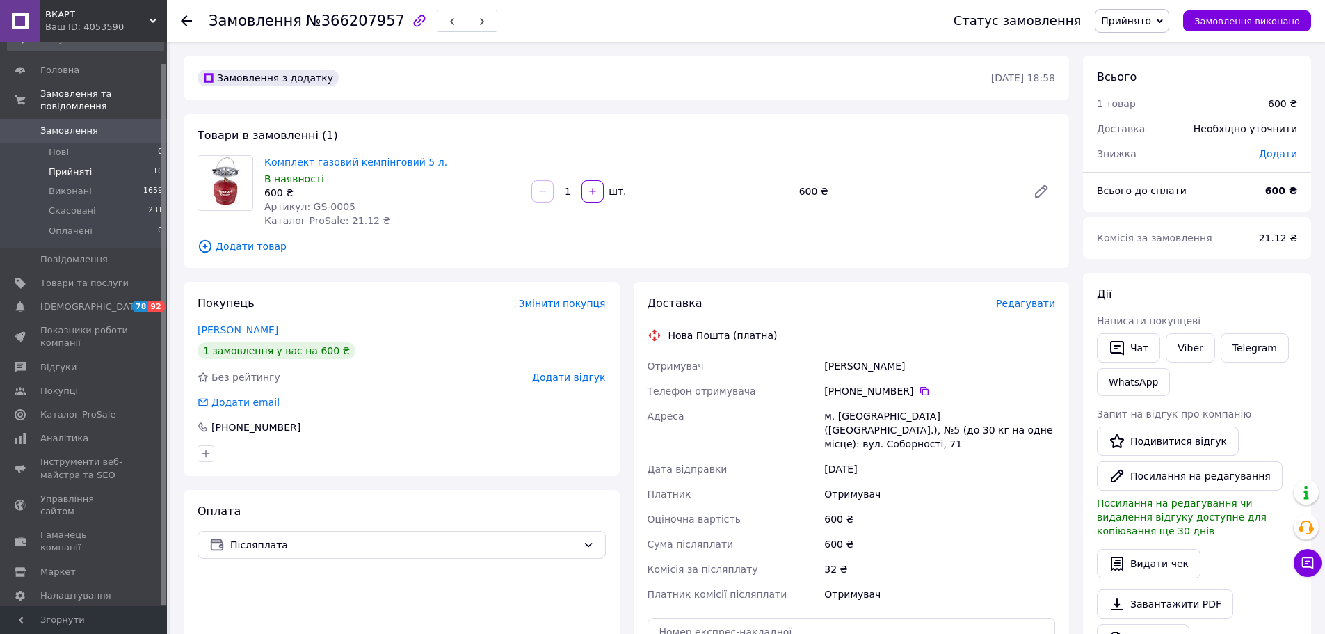
click at [81, 166] on span "Прийняті" at bounding box center [70, 172] width 43 height 13
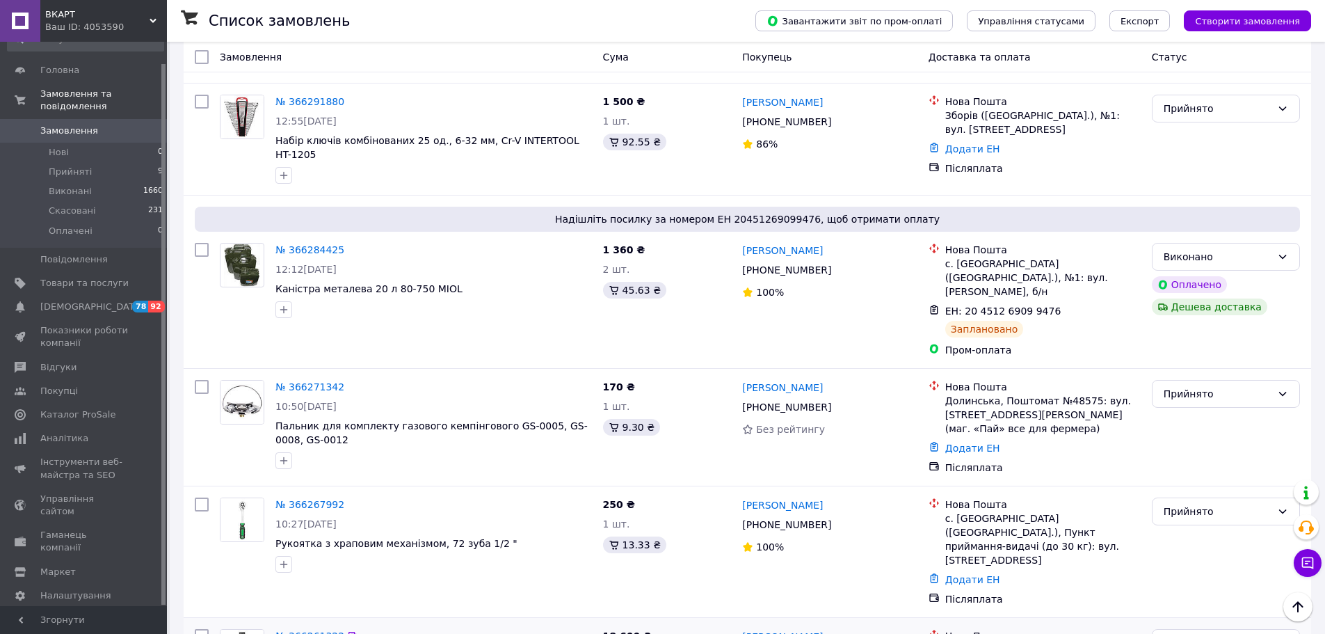
scroll to position [974, 0]
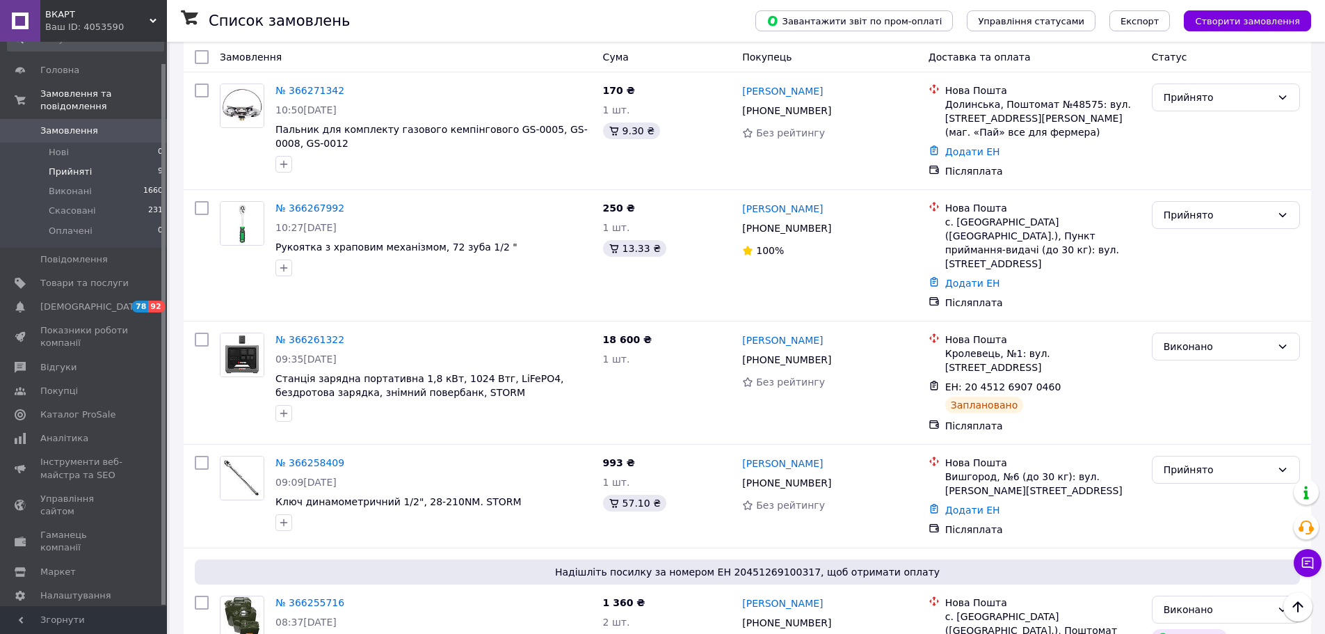
click at [90, 162] on li "Прийняті 9" at bounding box center [85, 171] width 171 height 19
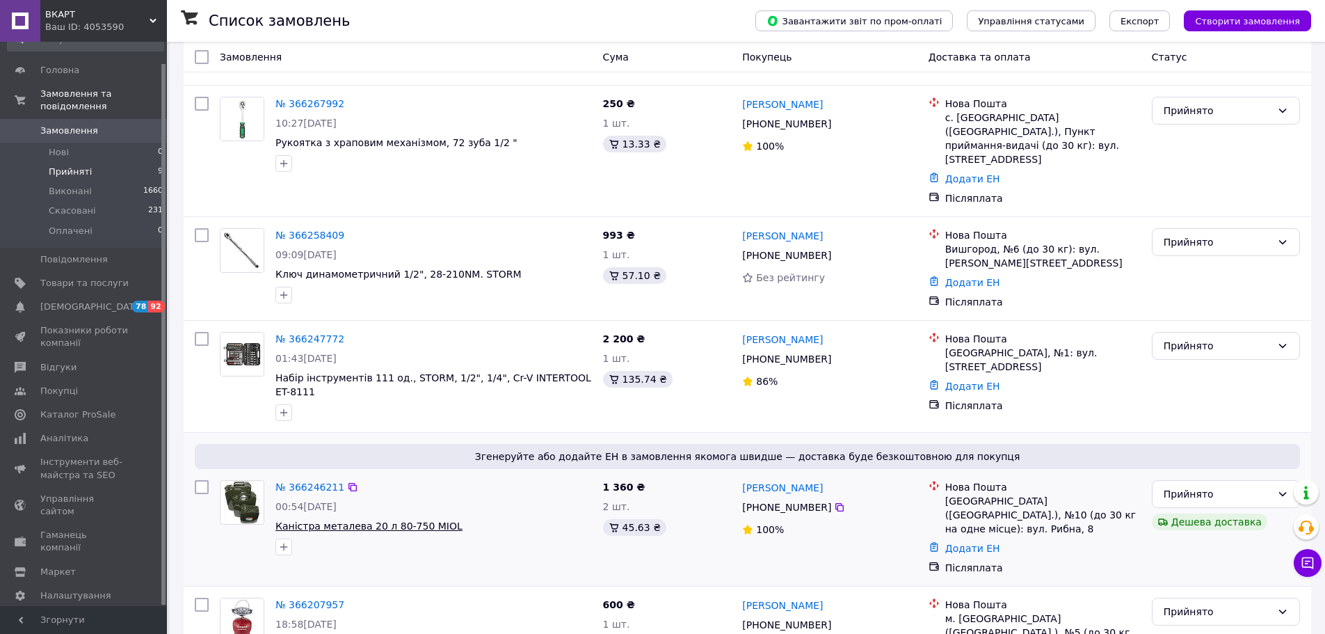
scroll to position [556, 0]
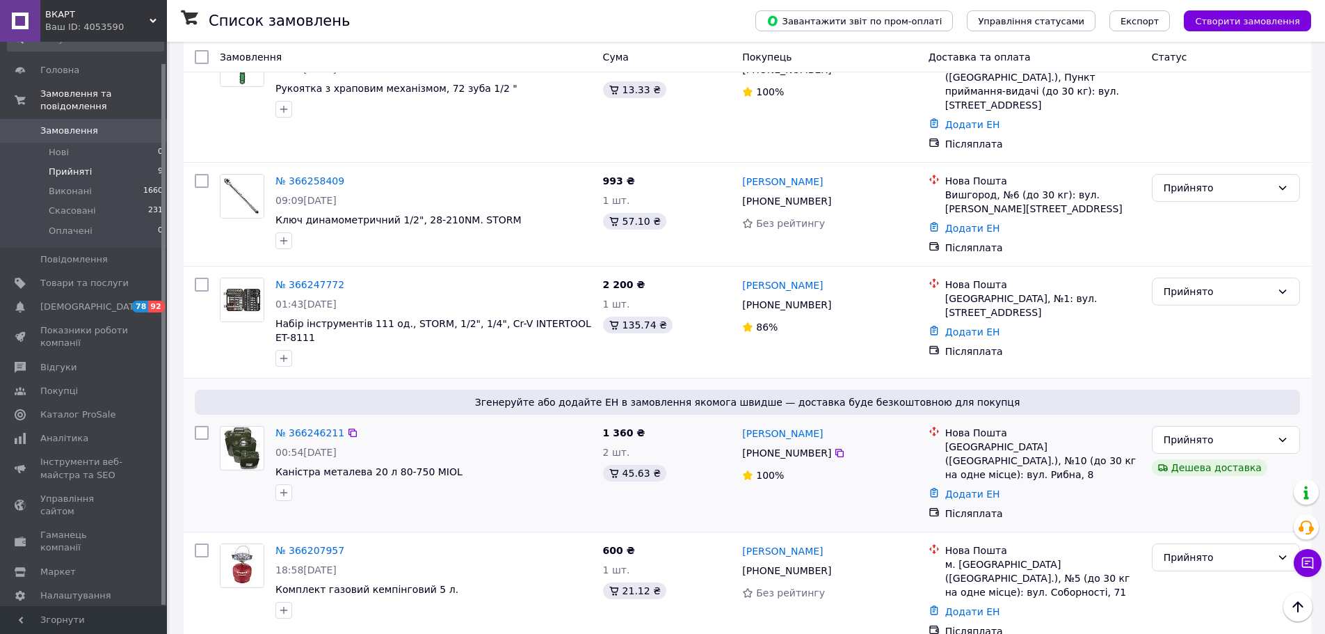
click at [243, 426] on img at bounding box center [241, 447] width 35 height 43
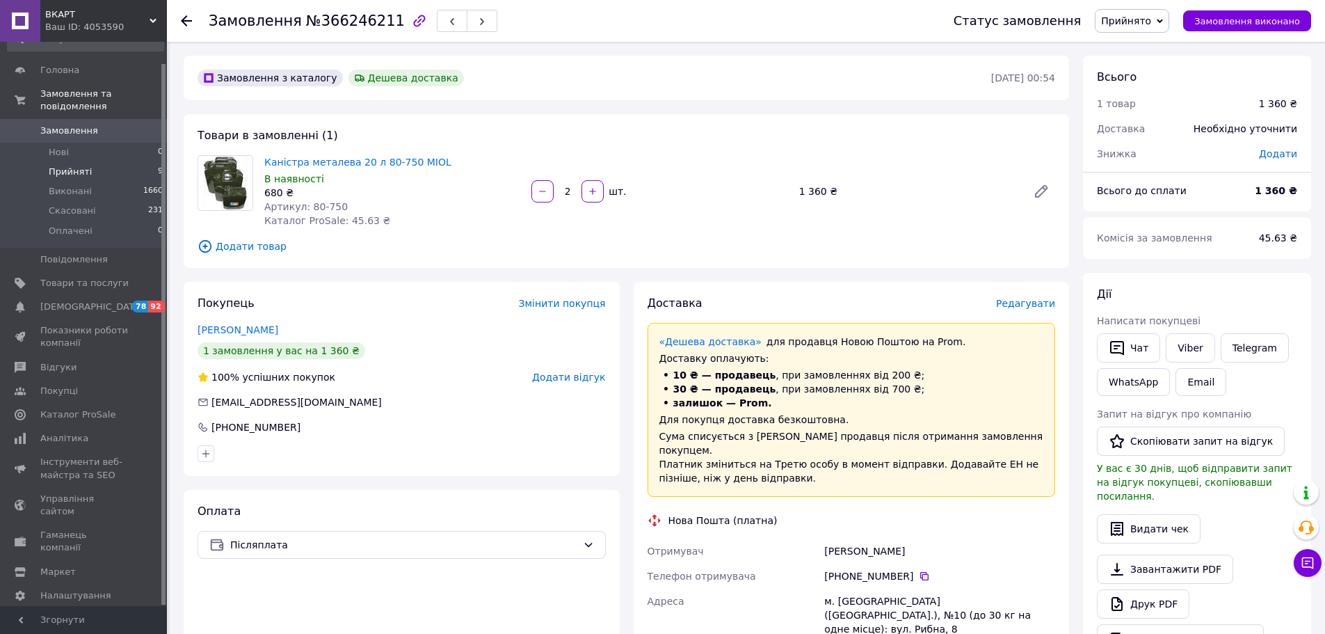
click at [76, 166] on span "Прийняті" at bounding box center [70, 172] width 43 height 13
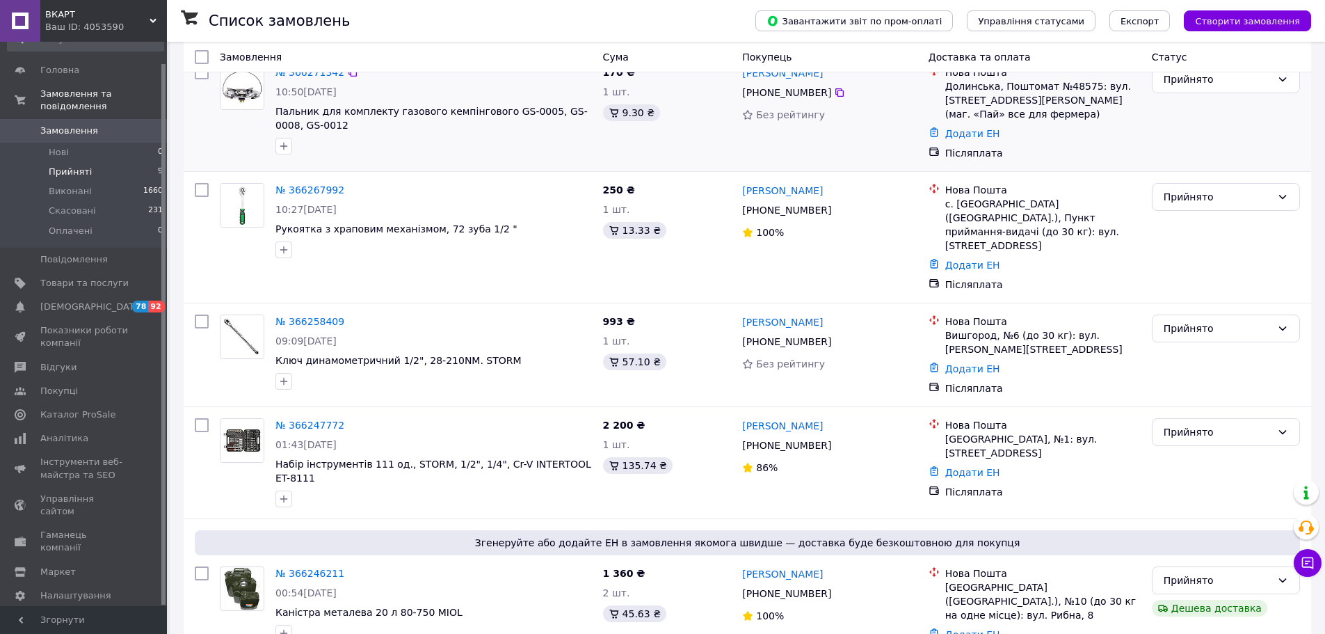
scroll to position [417, 0]
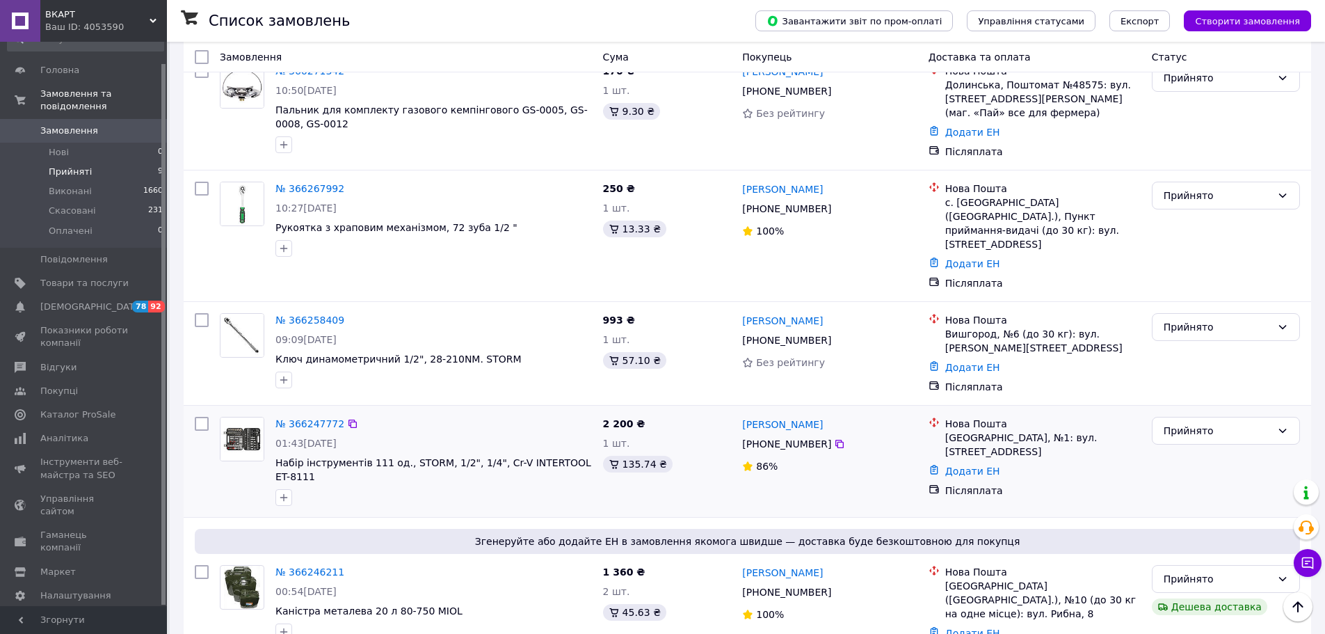
click at [250, 417] on img at bounding box center [241, 438] width 43 height 43
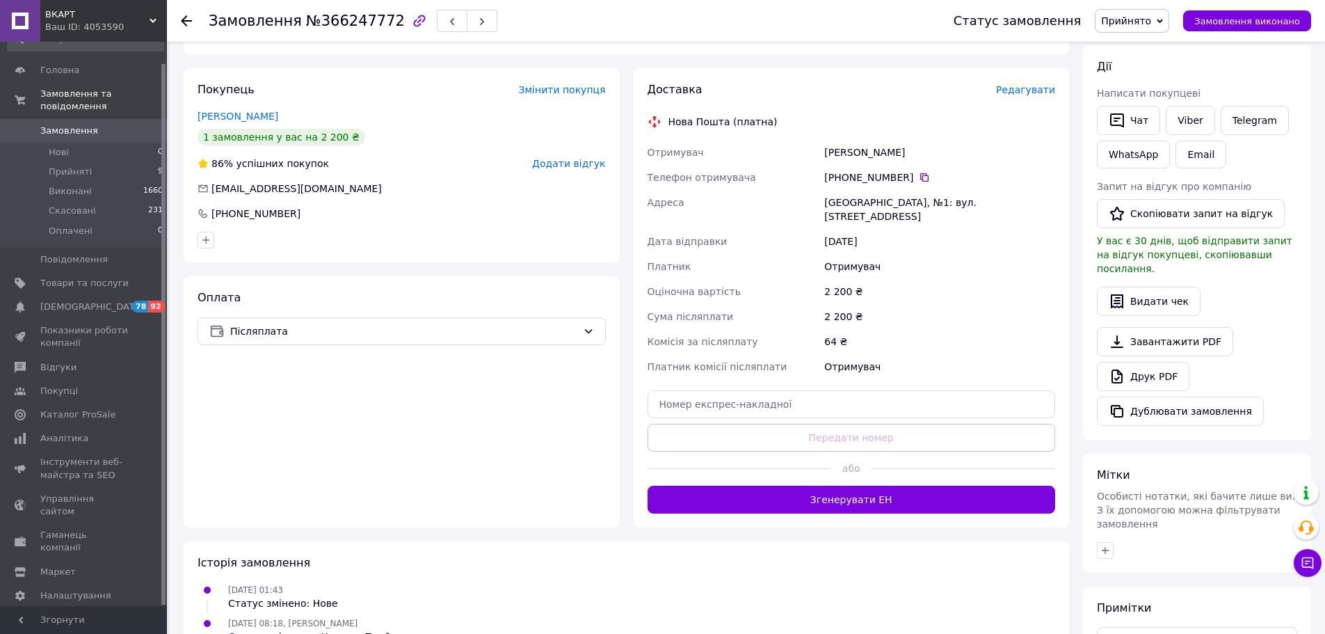
scroll to position [232, 0]
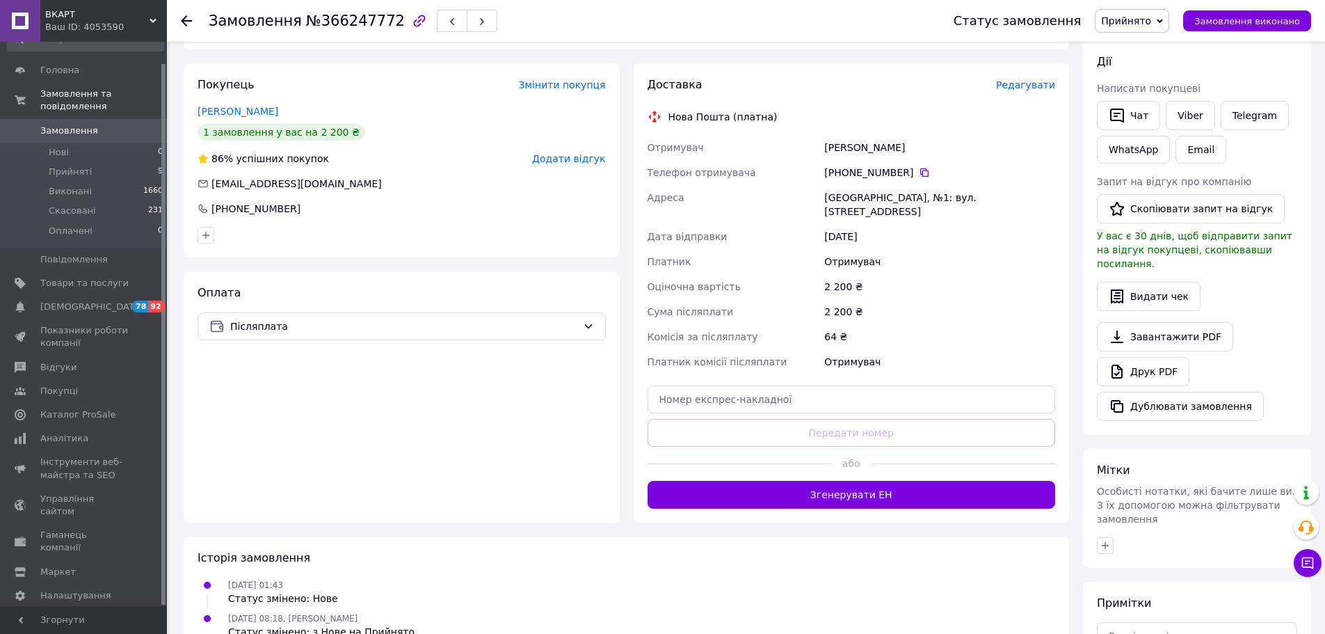
click at [858, 481] on button "Згенерувати ЕН" at bounding box center [852, 495] width 408 height 28
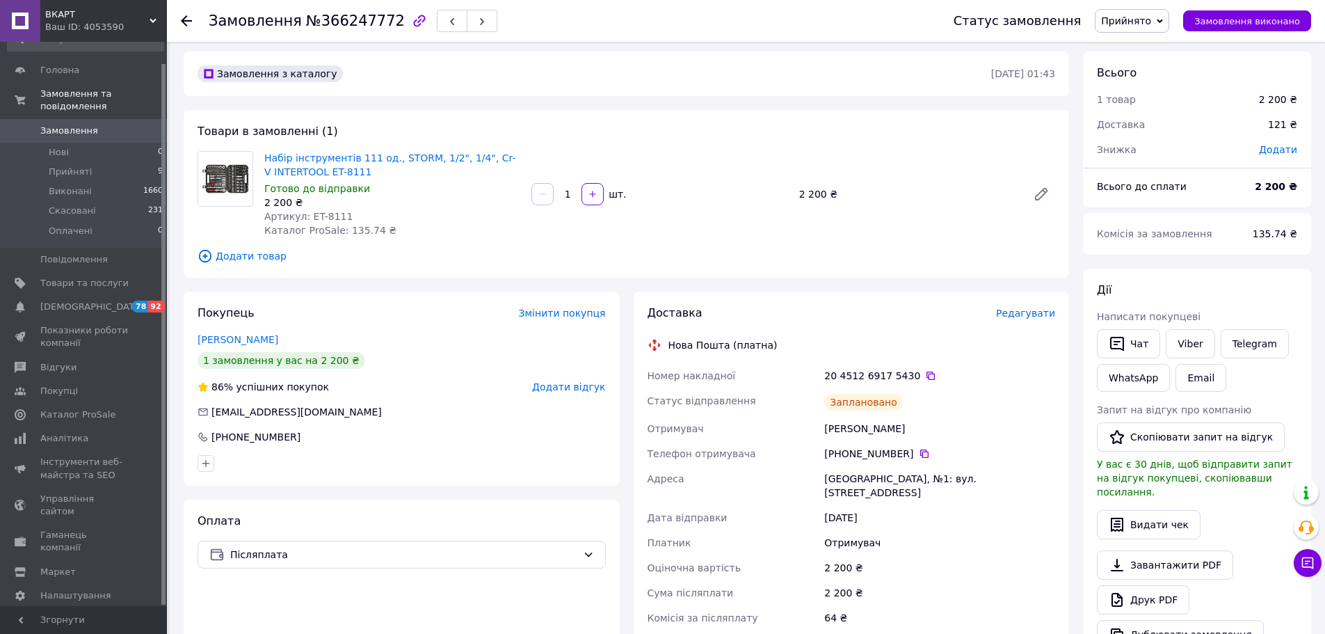
scroll to position [0, 0]
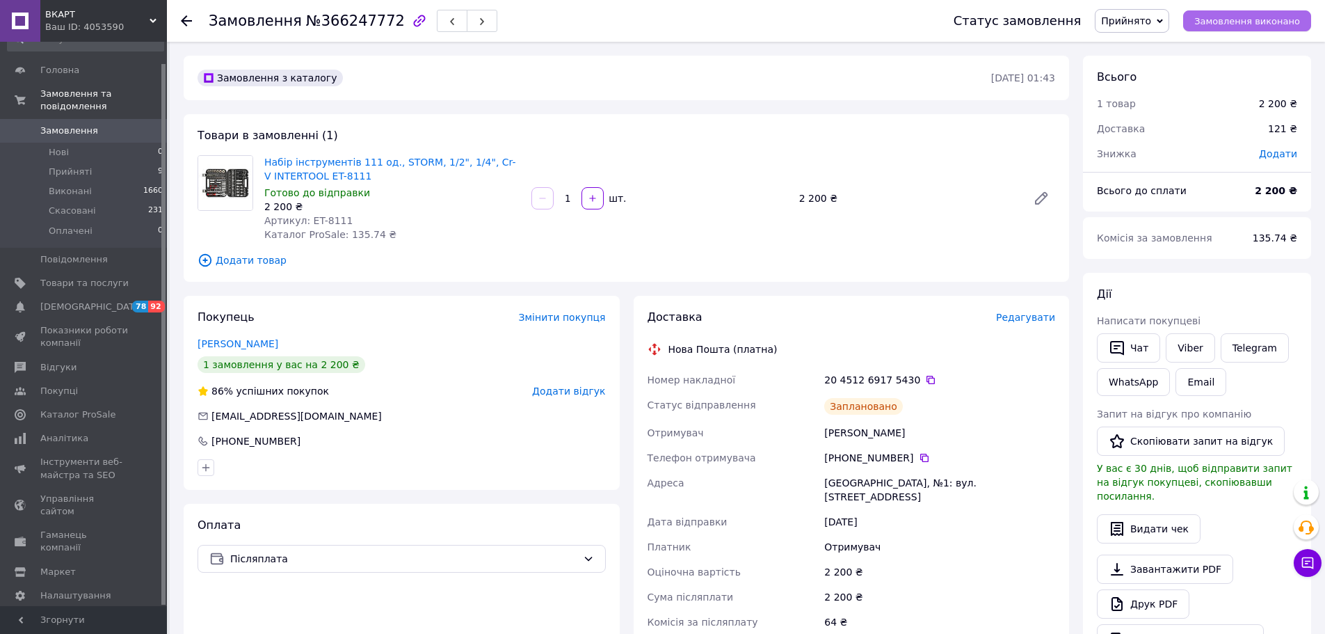
drag, startPoint x: 1251, startPoint y: 23, endPoint x: 1233, endPoint y: 25, distance: 17.5
click at [1251, 23] on span "Замовлення виконано" at bounding box center [1247, 21] width 106 height 10
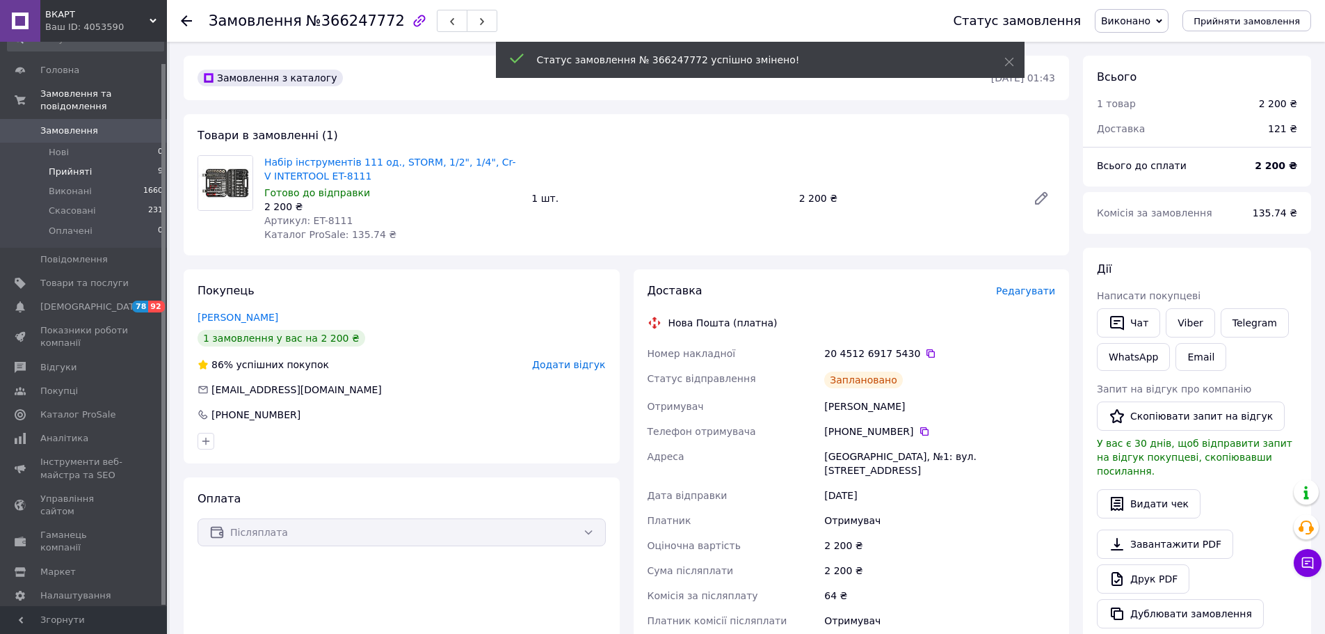
click at [74, 166] on span "Прийняті" at bounding box center [70, 172] width 43 height 13
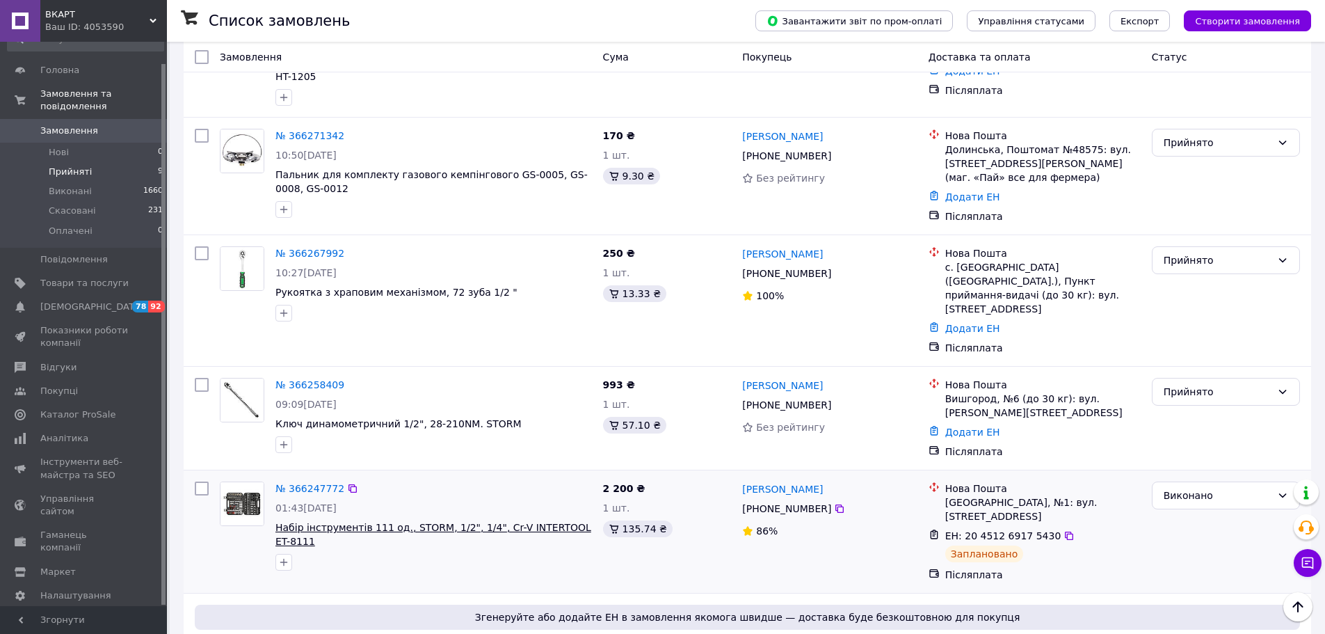
scroll to position [348, 0]
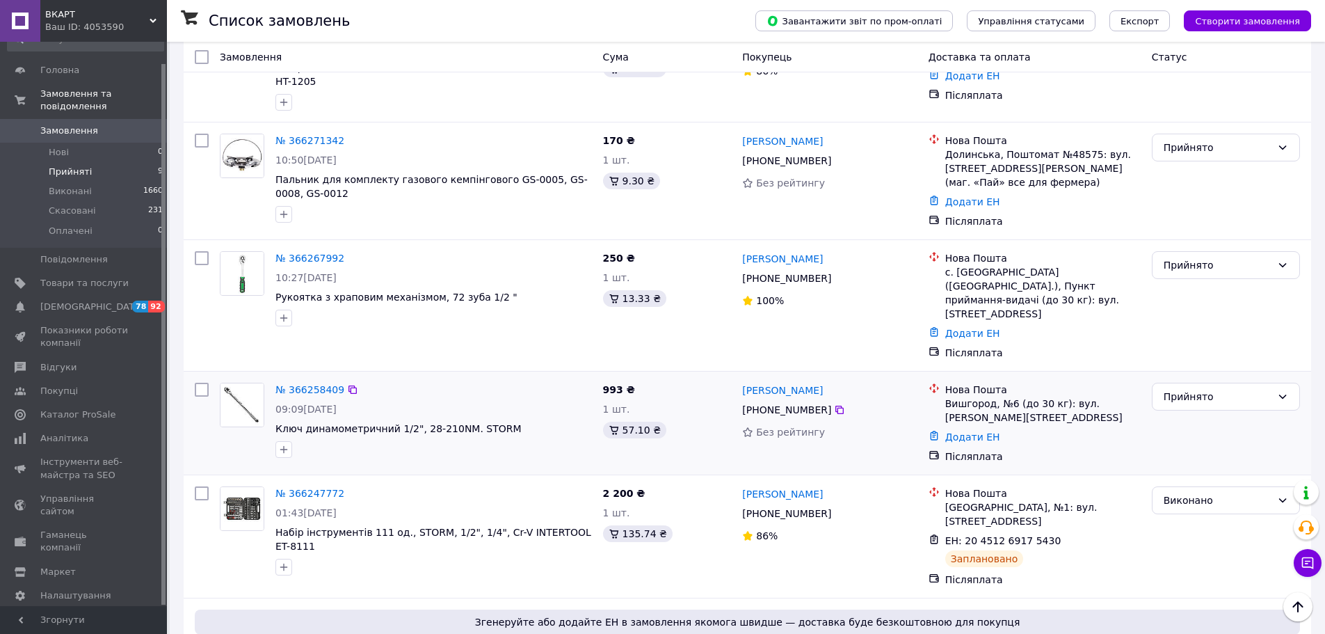
click at [240, 391] on img at bounding box center [241, 404] width 43 height 43
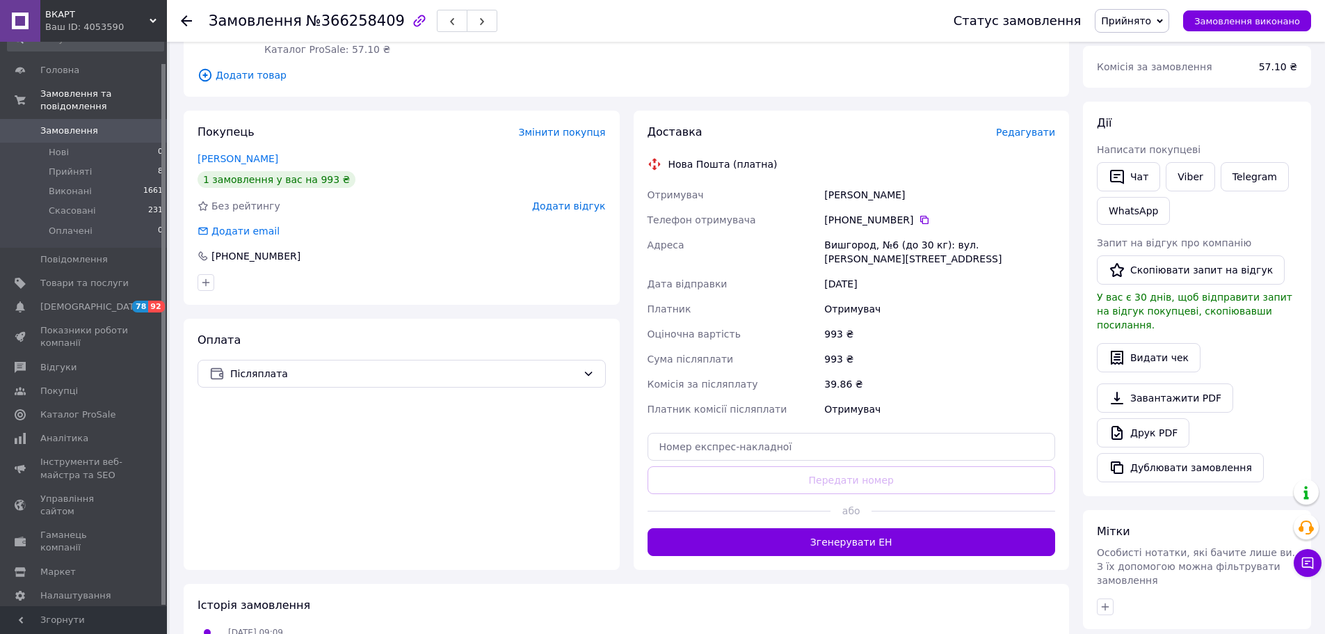
scroll to position [209, 0]
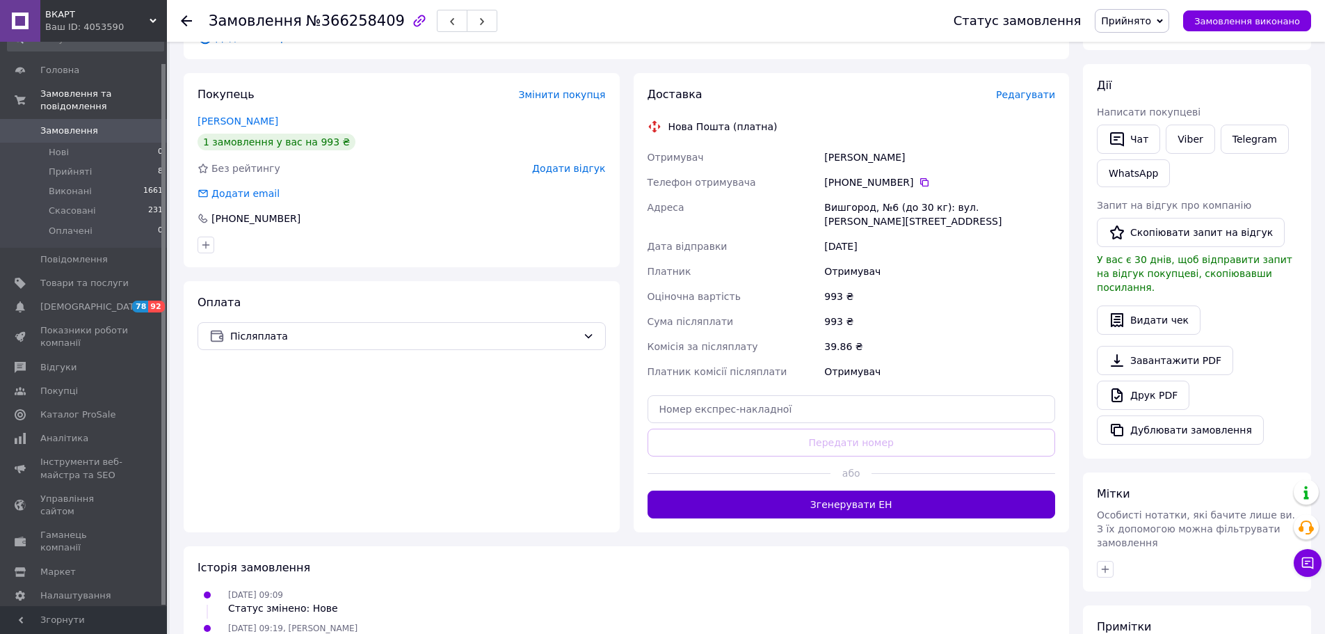
click at [860, 497] on button "Згенерувати ЕН" at bounding box center [852, 504] width 408 height 28
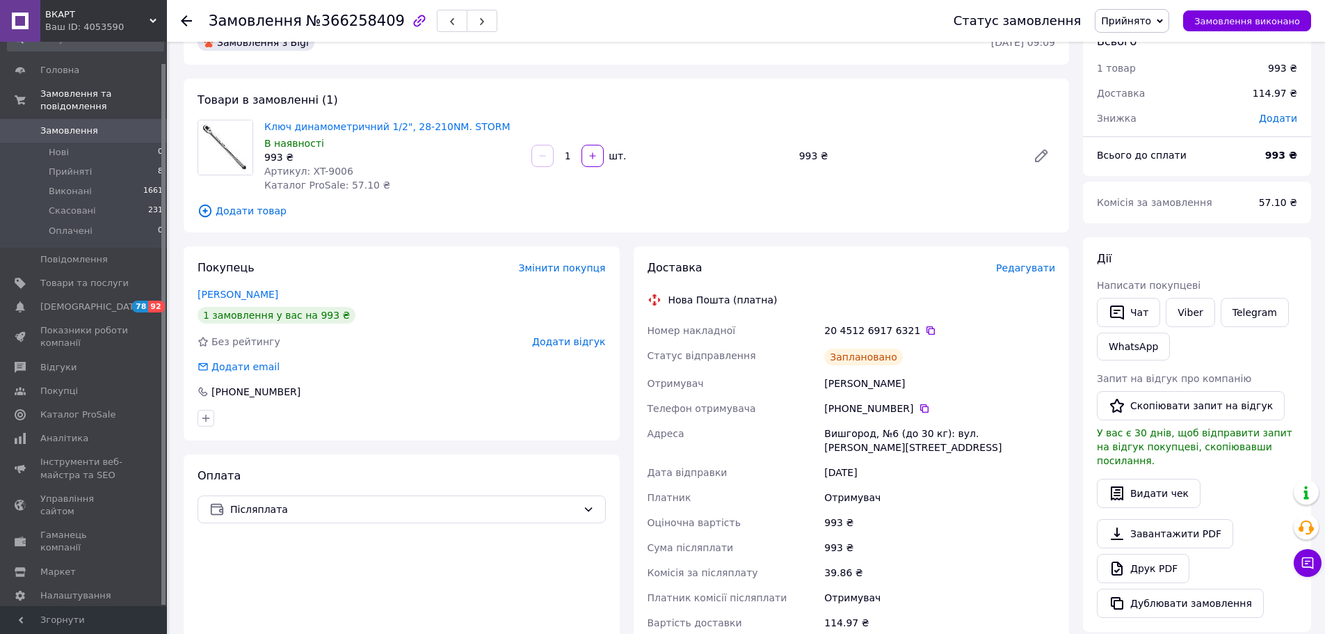
scroll to position [3, 0]
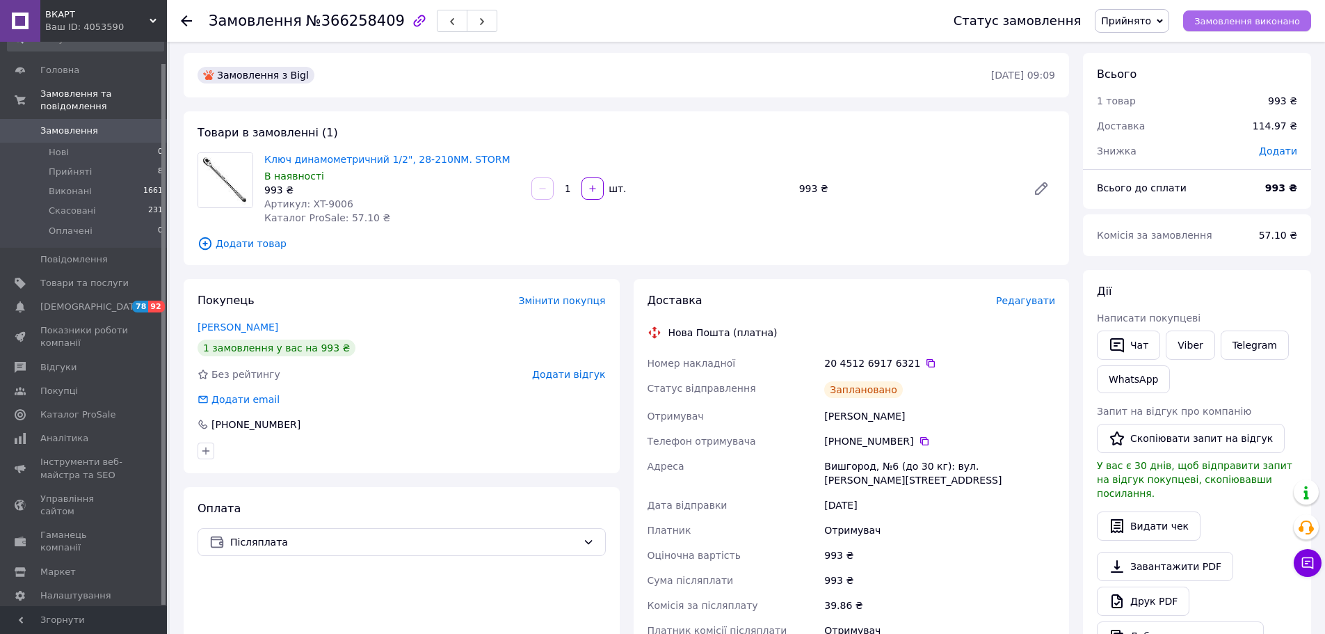
click at [1284, 26] on span "Замовлення виконано" at bounding box center [1247, 21] width 106 height 10
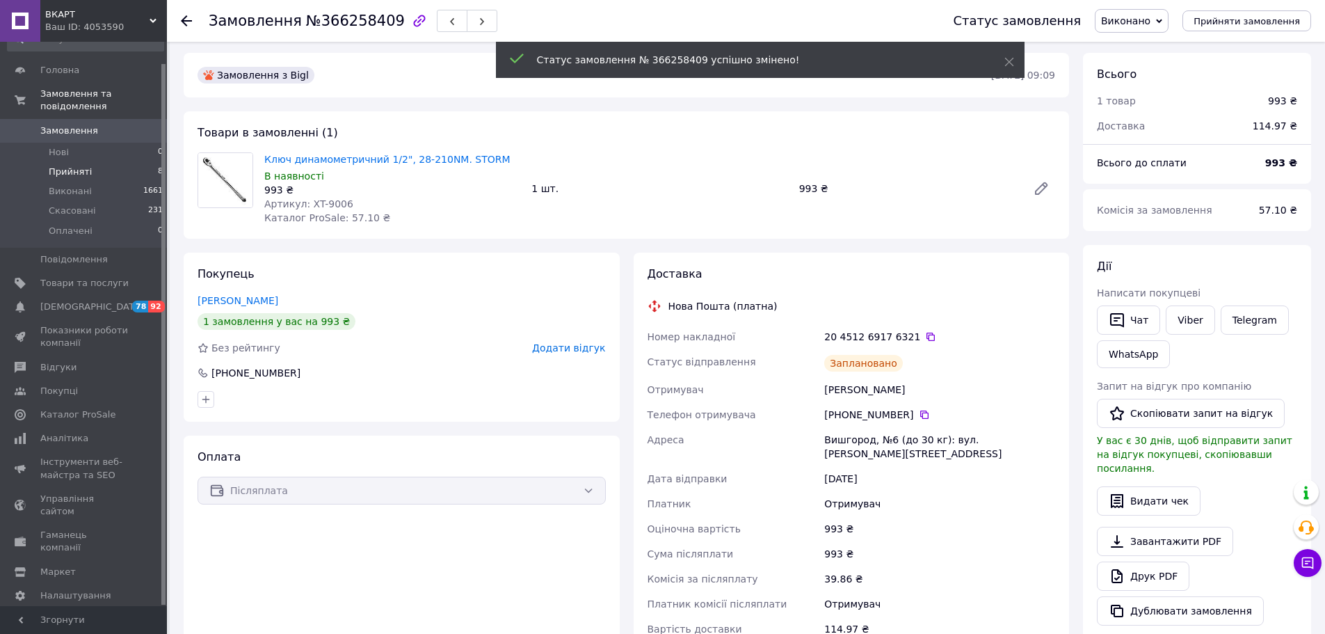
click at [83, 166] on span "Прийняті" at bounding box center [70, 172] width 43 height 13
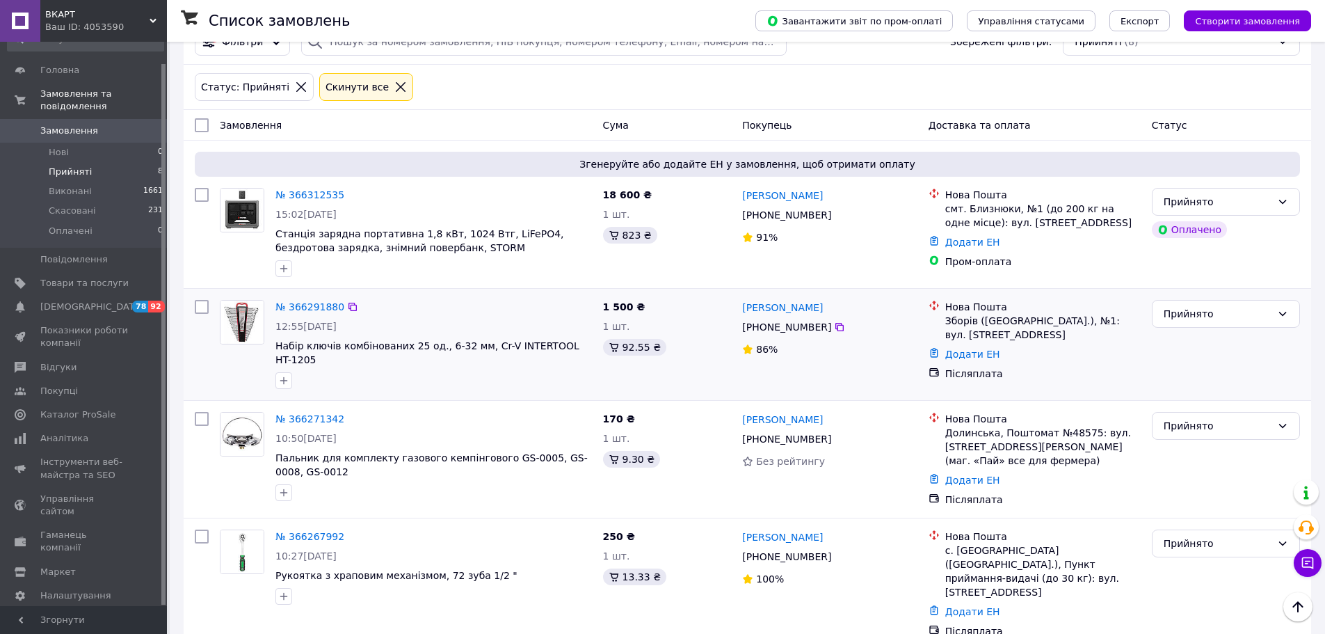
scroll to position [139, 0]
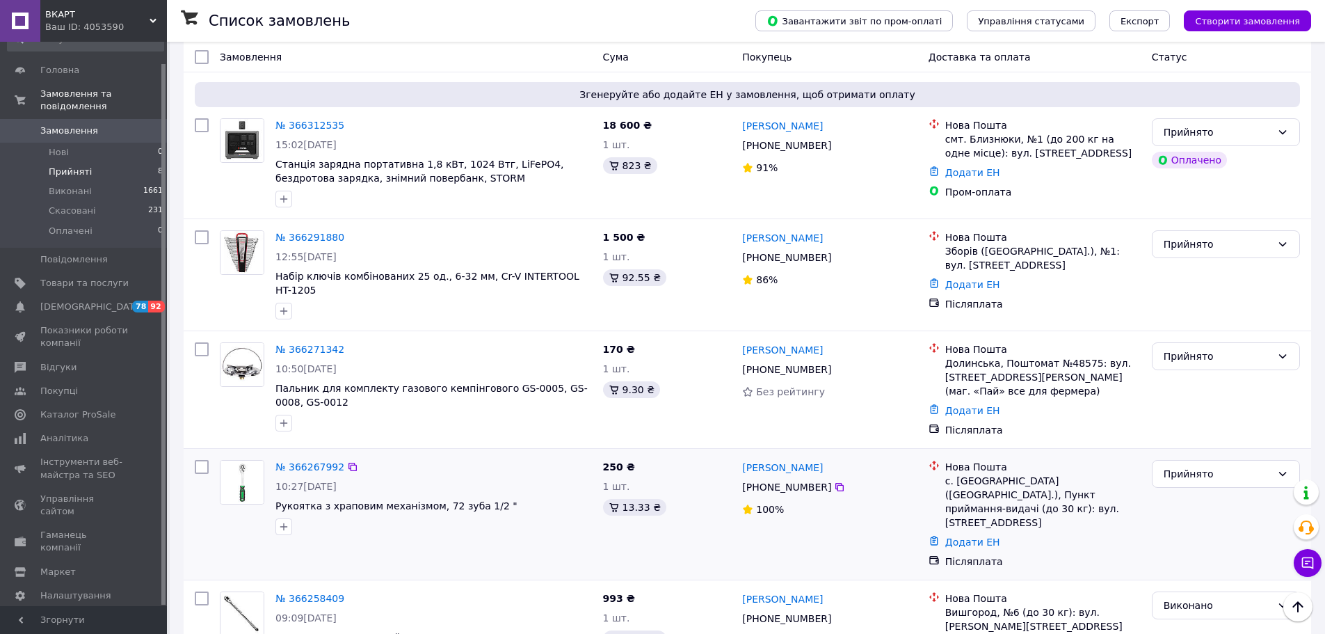
click at [241, 474] on img at bounding box center [241, 481] width 43 height 43
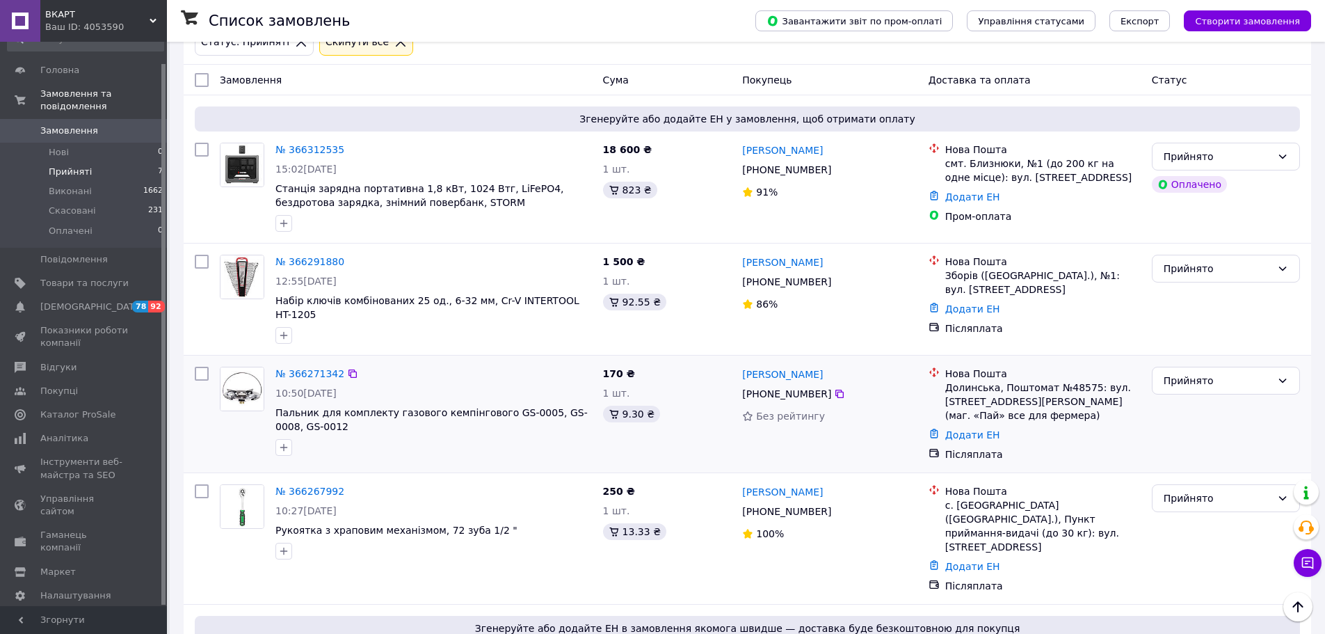
scroll to position [139, 0]
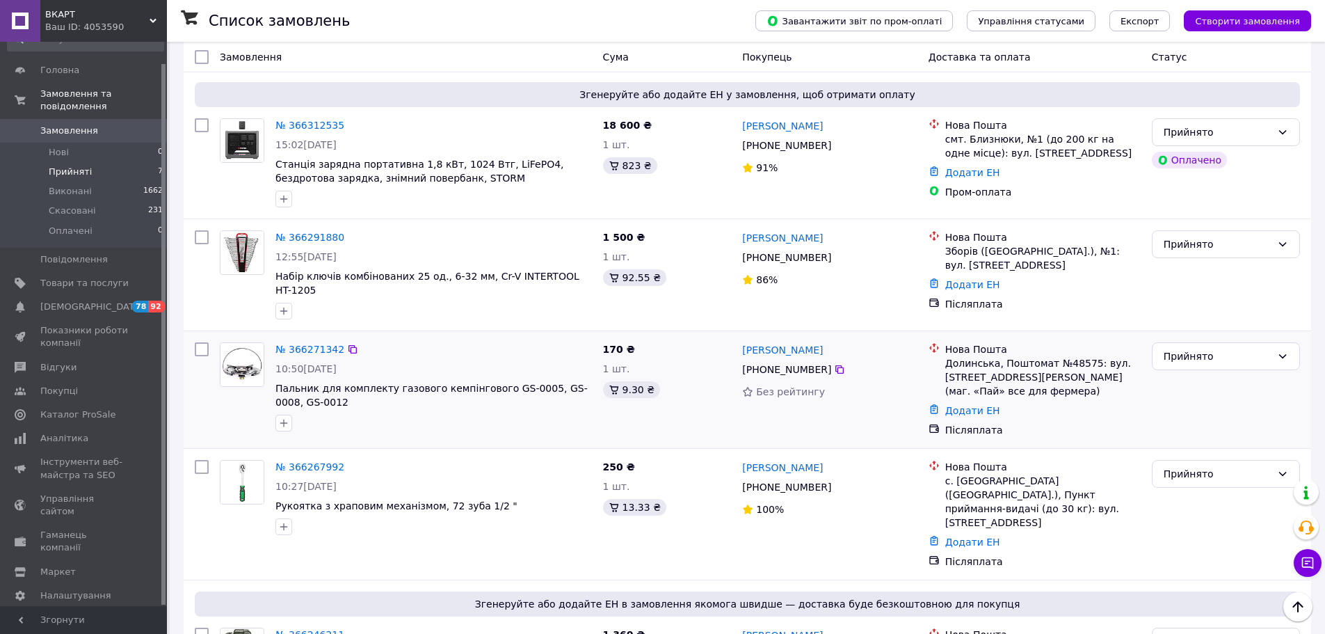
click at [248, 357] on img at bounding box center [241, 364] width 43 height 43
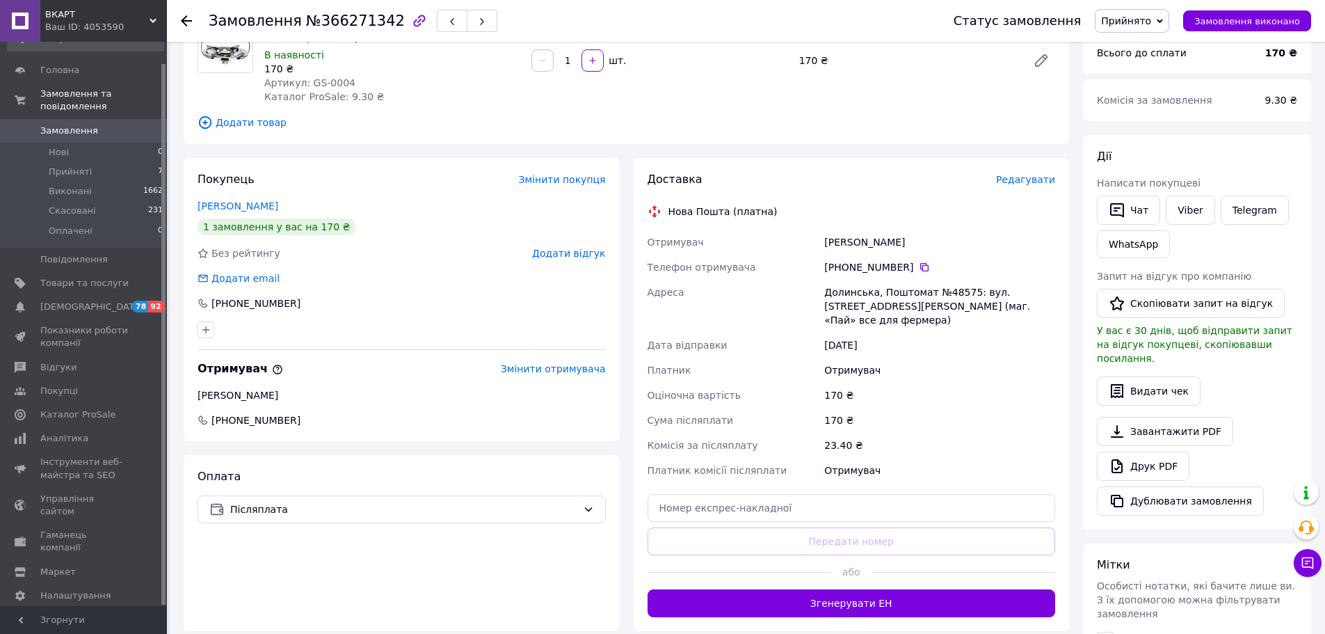
scroll to position [139, 0]
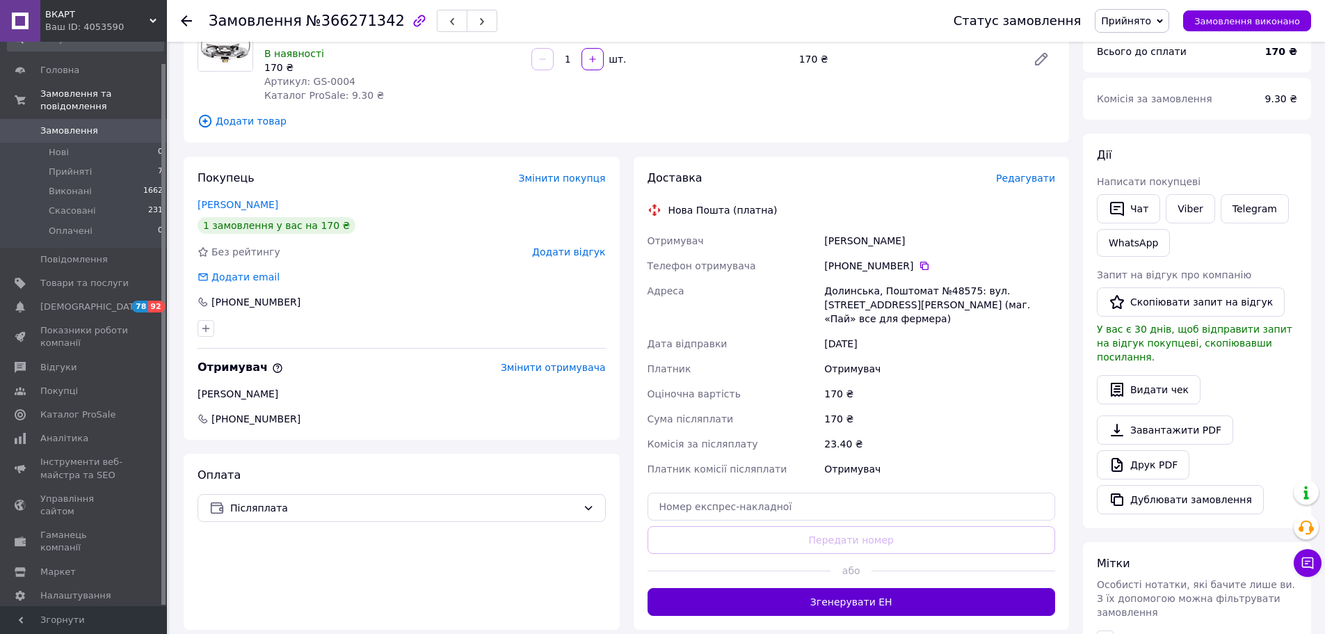
click at [846, 588] on button "Згенерувати ЕН" at bounding box center [852, 602] width 408 height 28
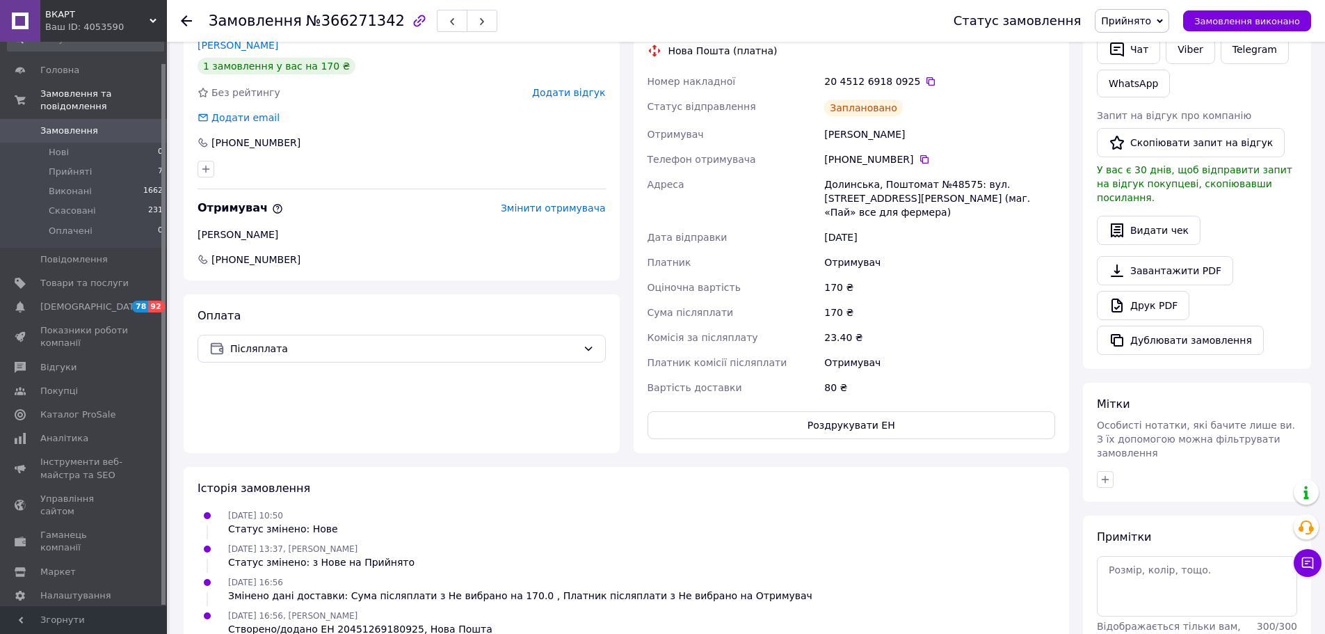
scroll to position [348, 0]
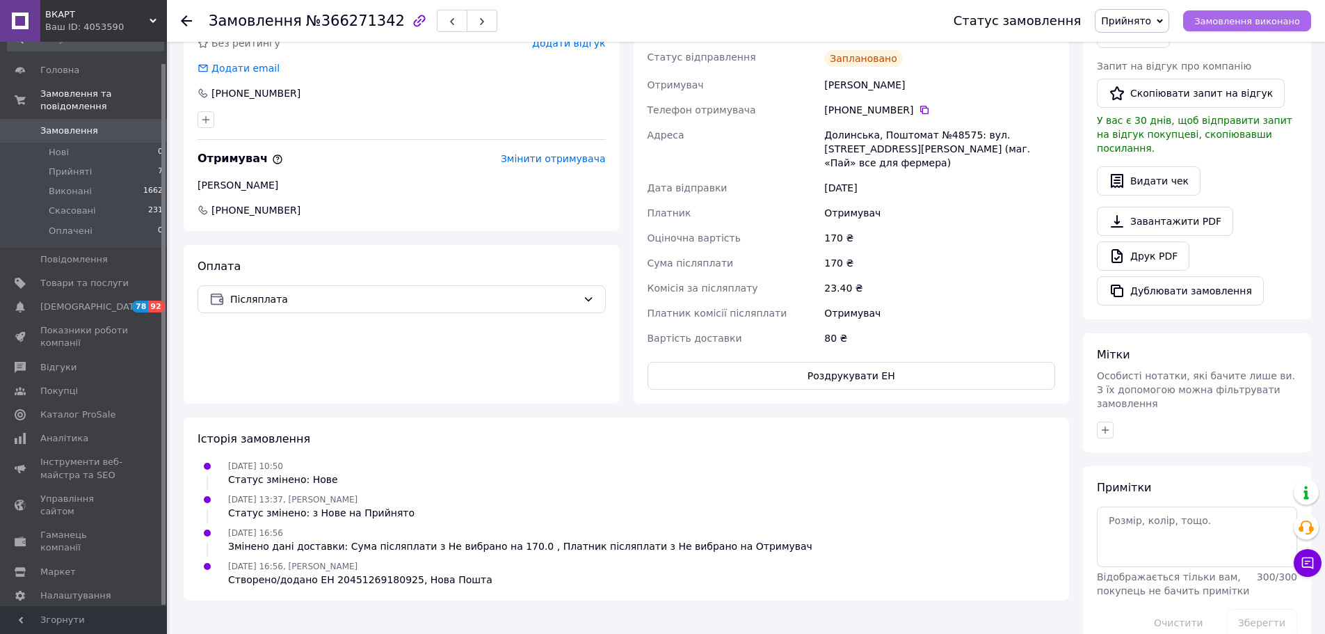
click at [1272, 22] on span "Замовлення виконано" at bounding box center [1247, 21] width 106 height 10
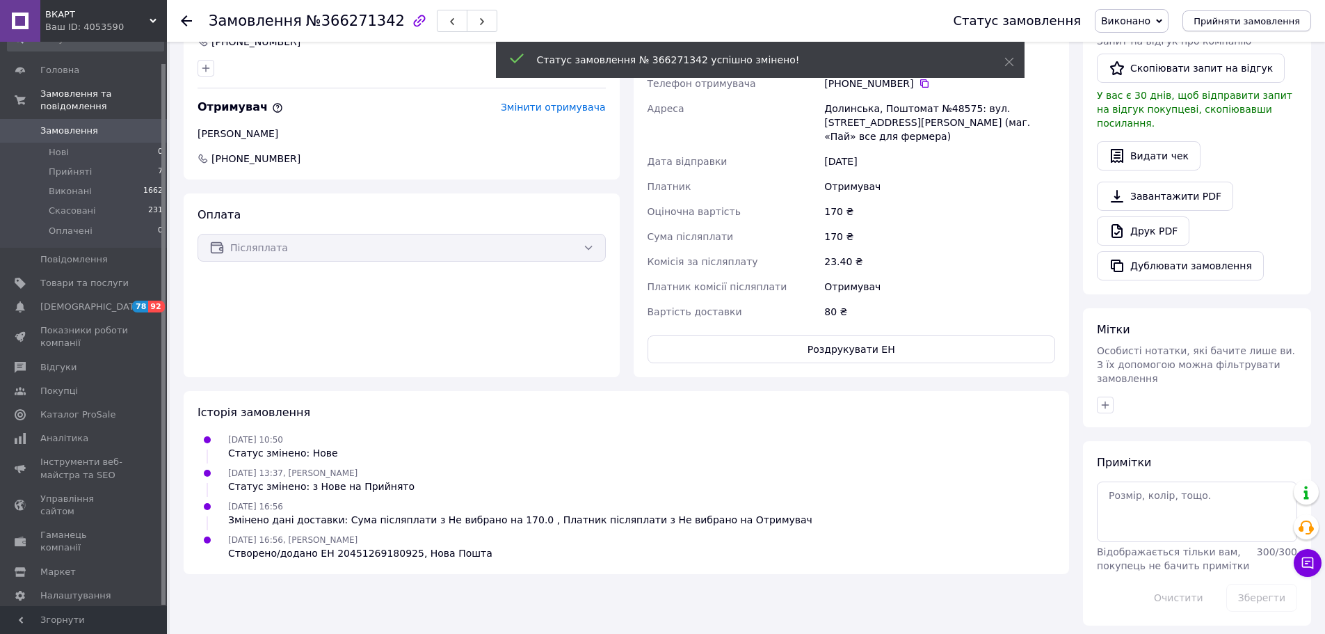
scroll to position [321, 0]
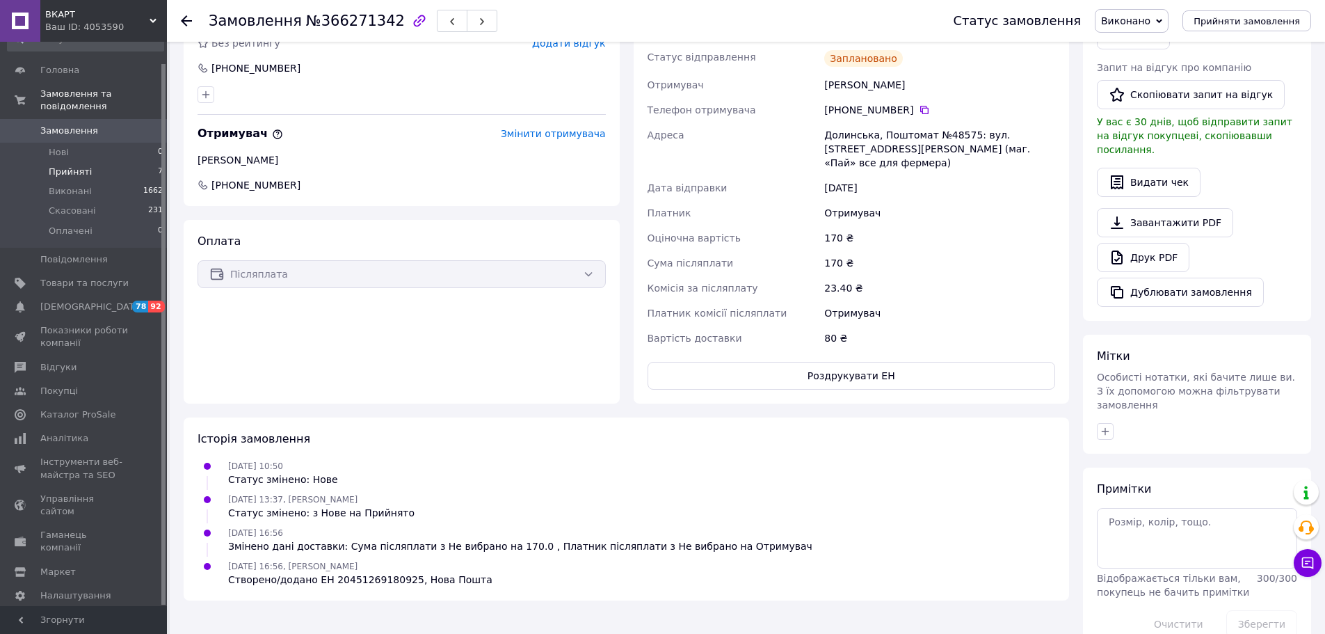
click at [85, 166] on li "Прийняті 7" at bounding box center [85, 171] width 171 height 19
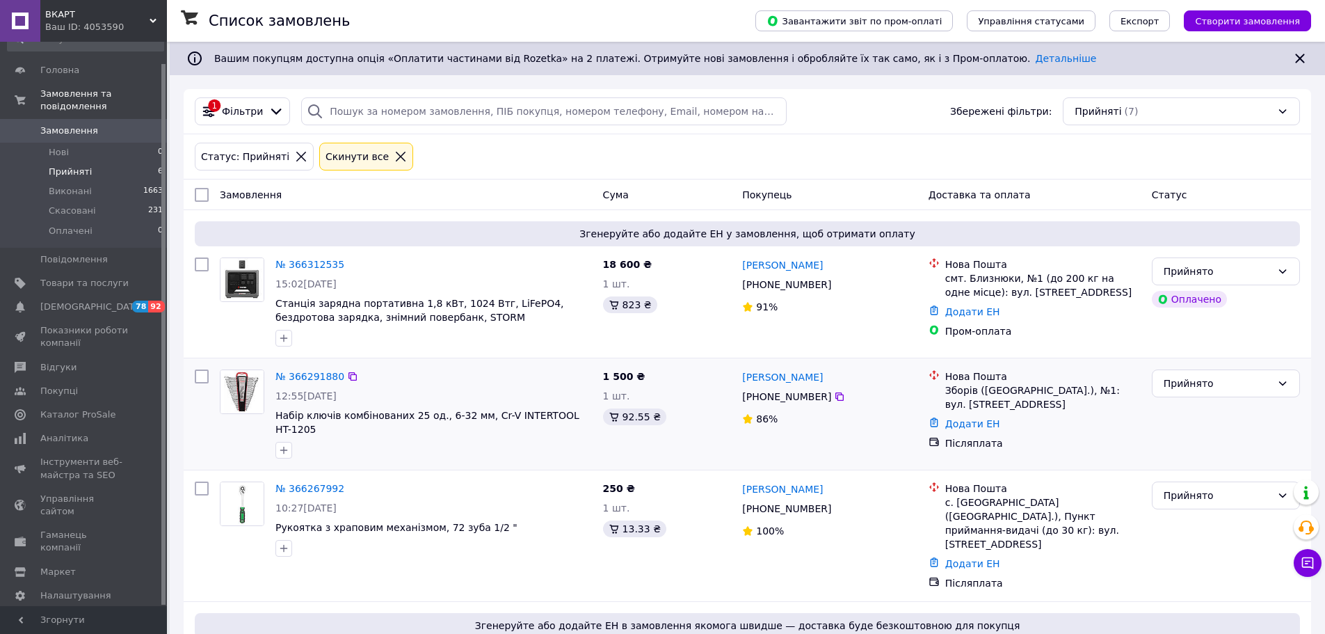
click at [230, 396] on img at bounding box center [241, 391] width 43 height 43
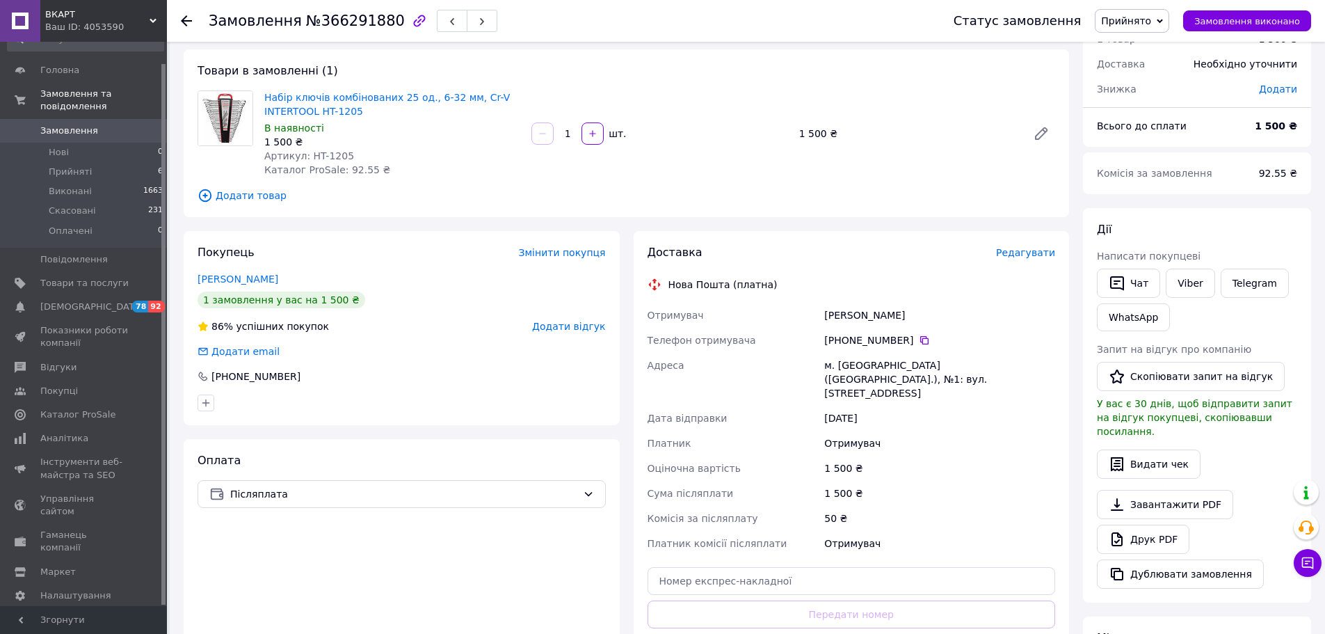
scroll to position [278, 0]
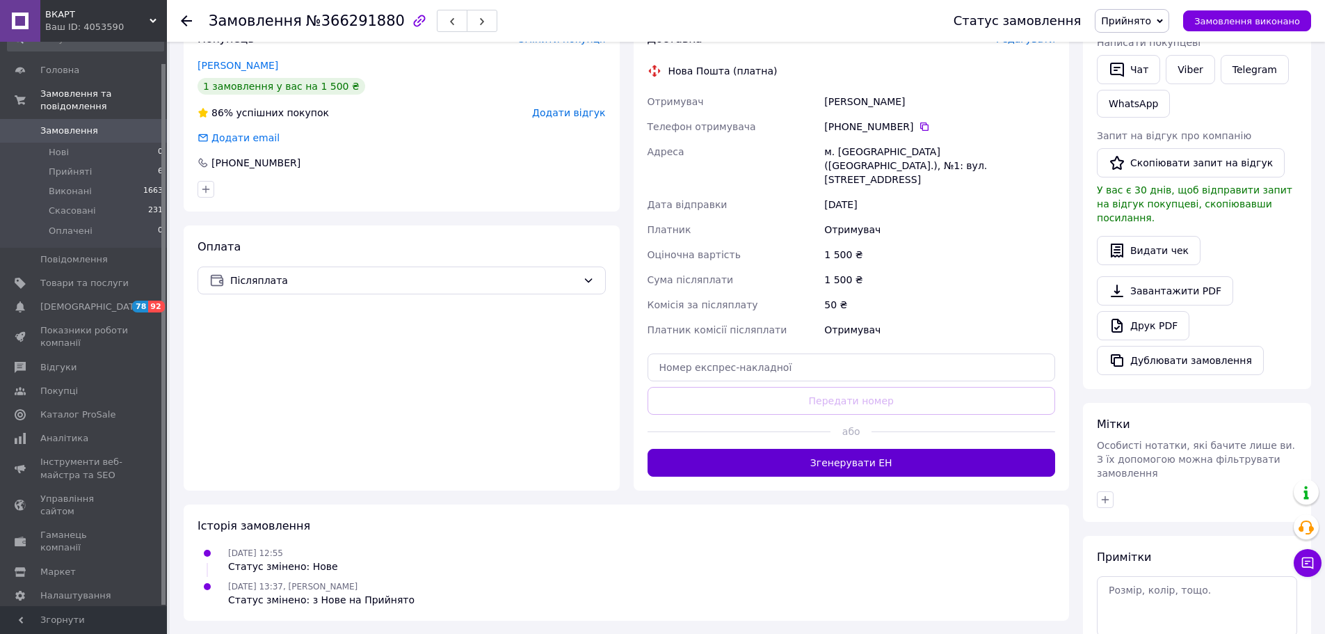
click at [860, 455] on button "Згенерувати ЕН" at bounding box center [852, 463] width 408 height 28
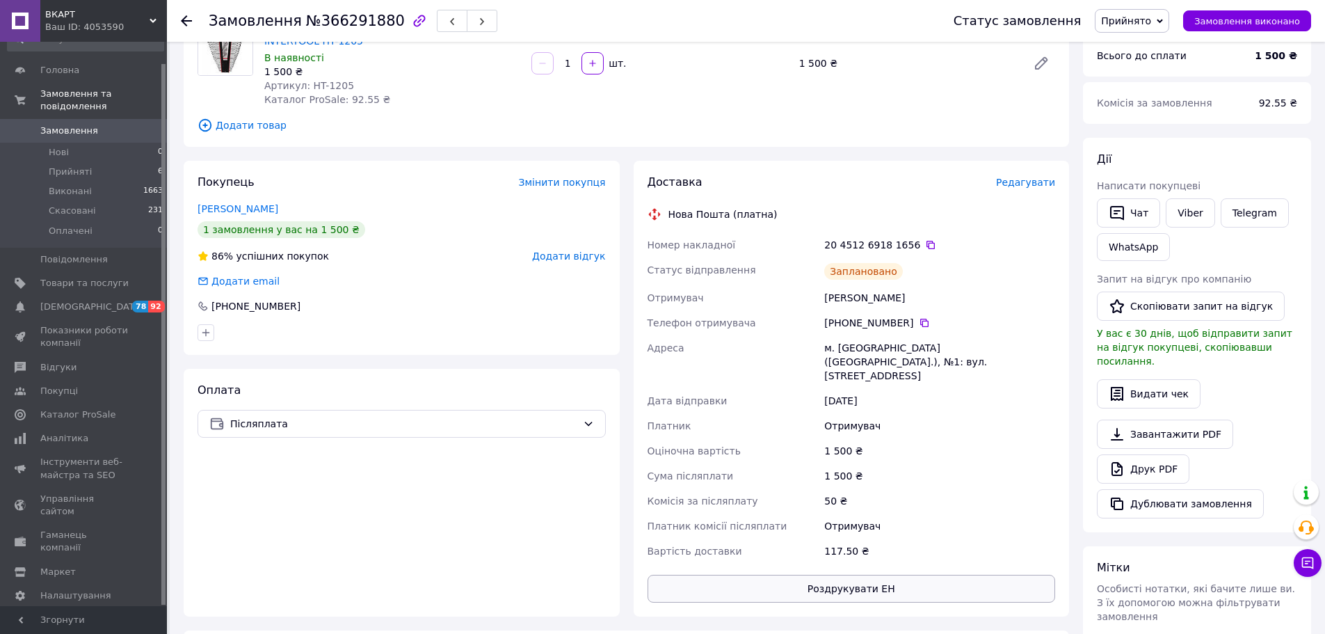
scroll to position [70, 0]
